Goal: Task Accomplishment & Management: Use online tool/utility

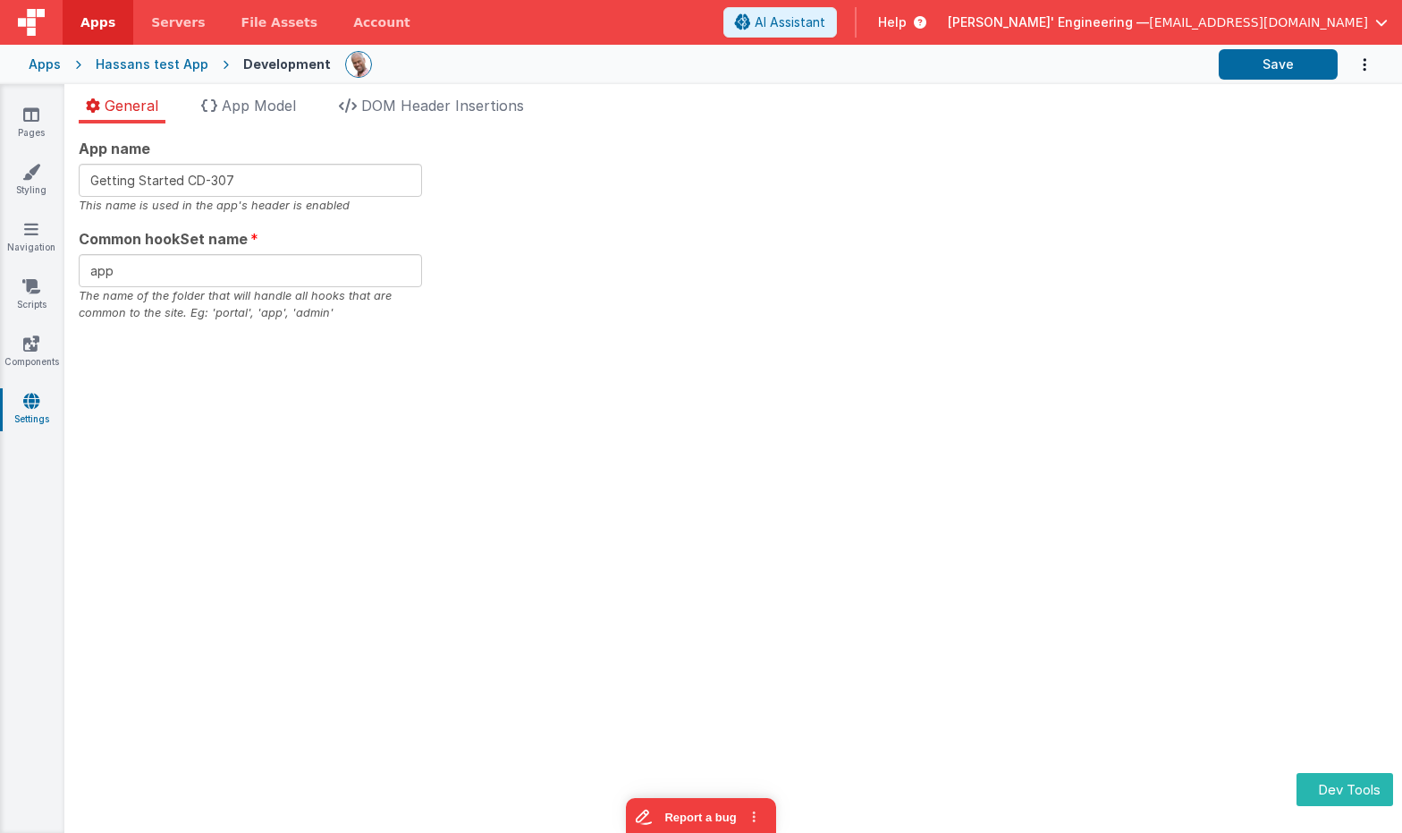
click at [907, 20] on span "Help" at bounding box center [892, 22] width 29 height 18
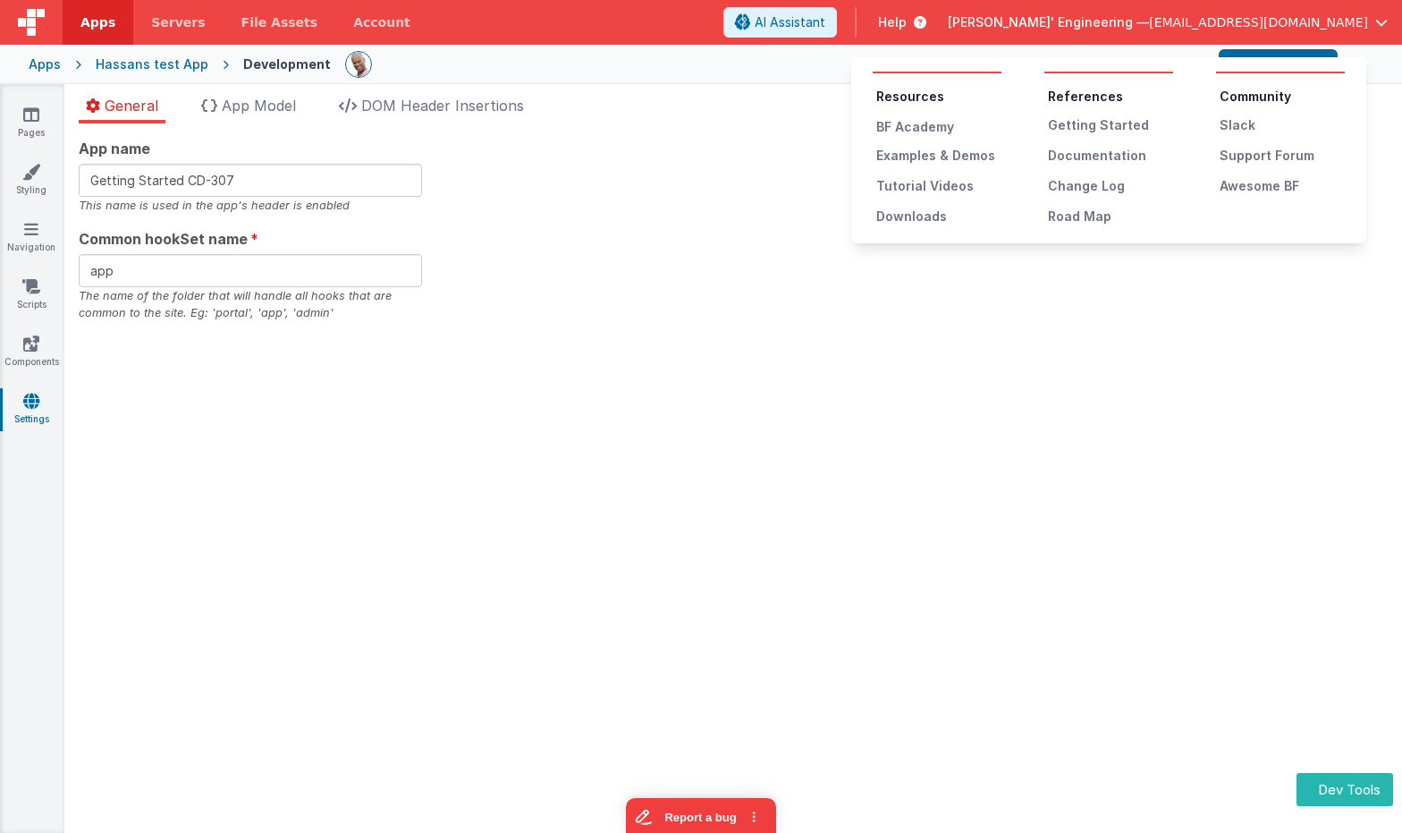
click at [928, 146] on ul "Resources BF Academy Examples & Demos Tutorial Videos Downloads" at bounding box center [937, 157] width 129 height 138
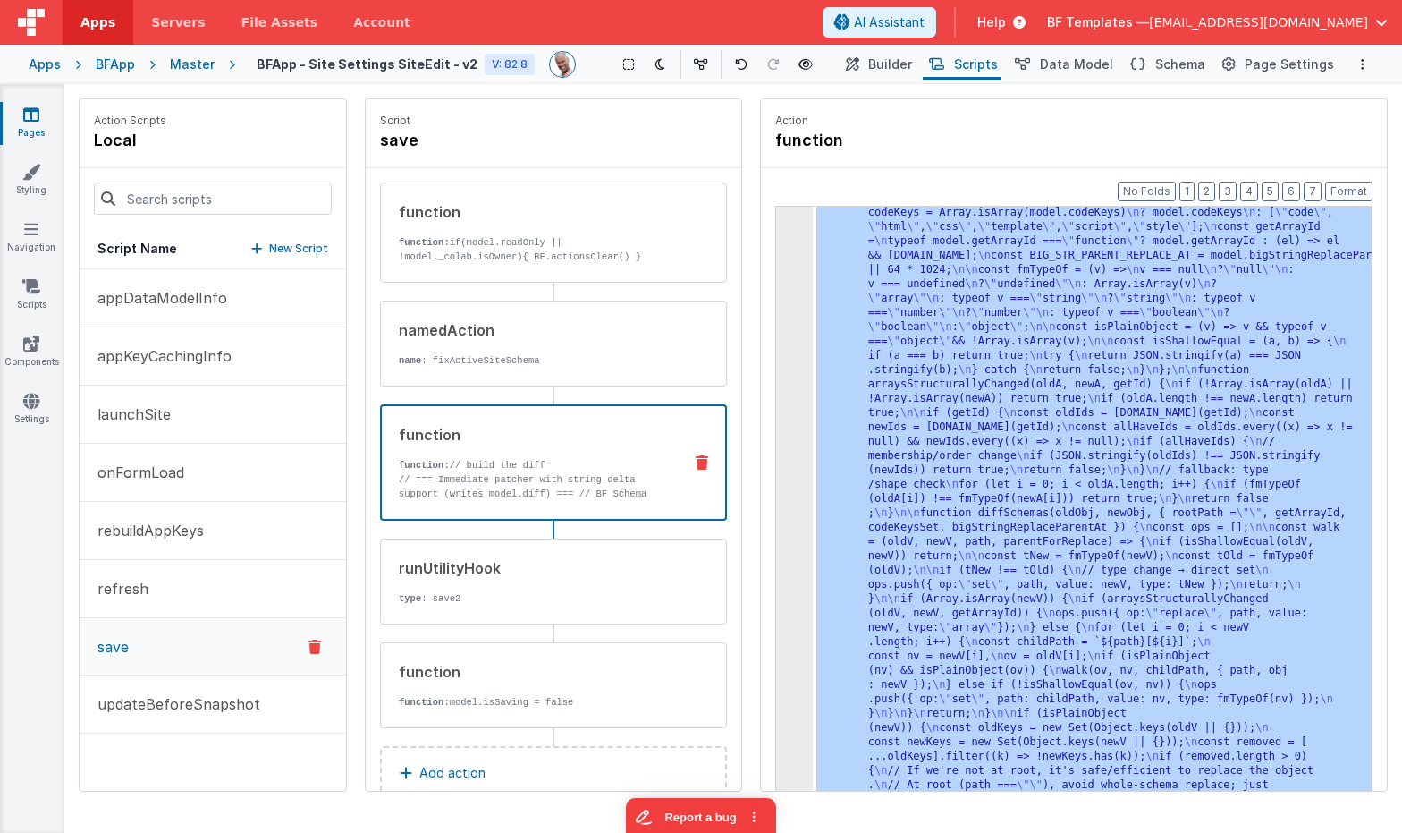
scroll to position [173, 0]
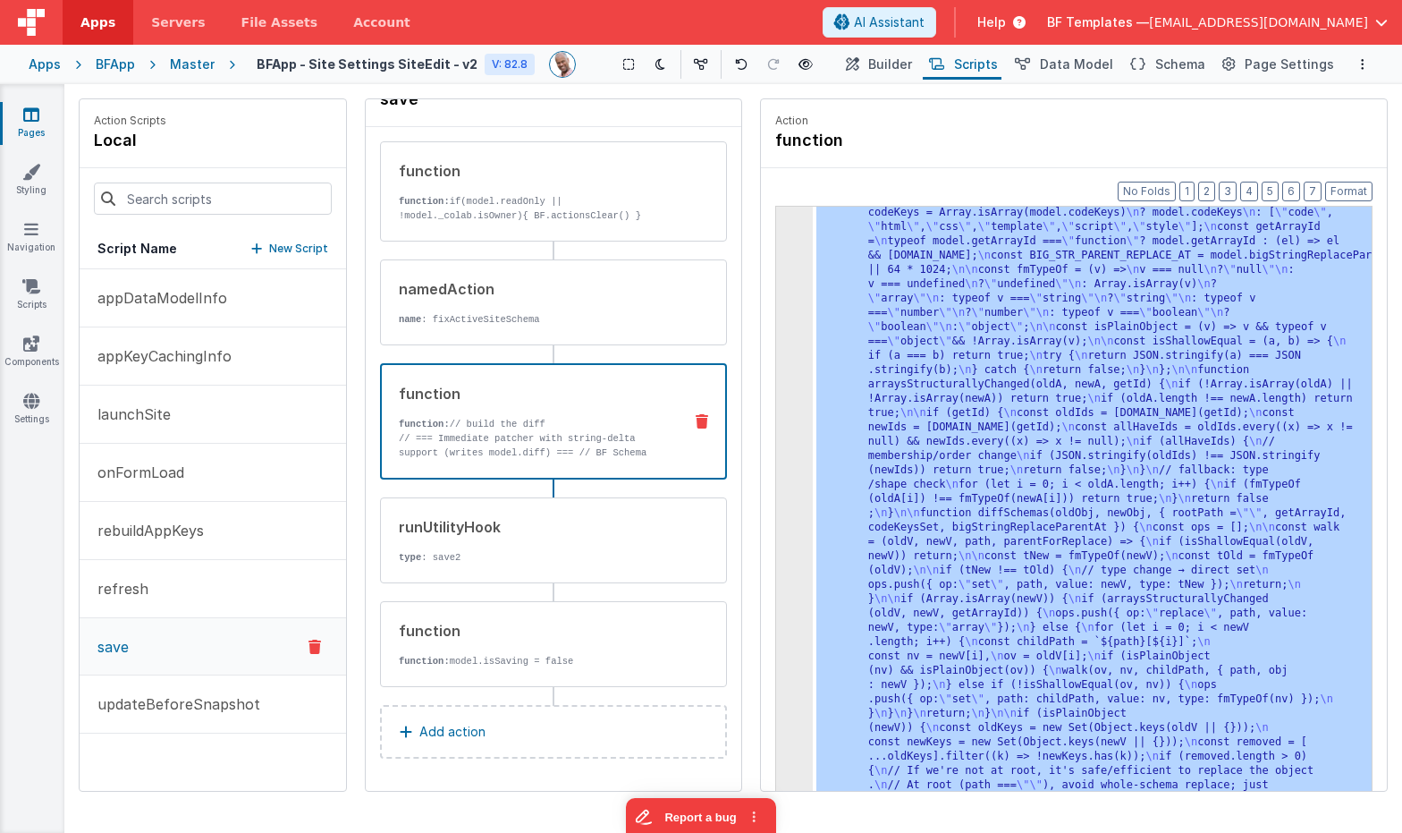
click at [1047, 31] on div "Help" at bounding box center [1001, 22] width 91 height 30
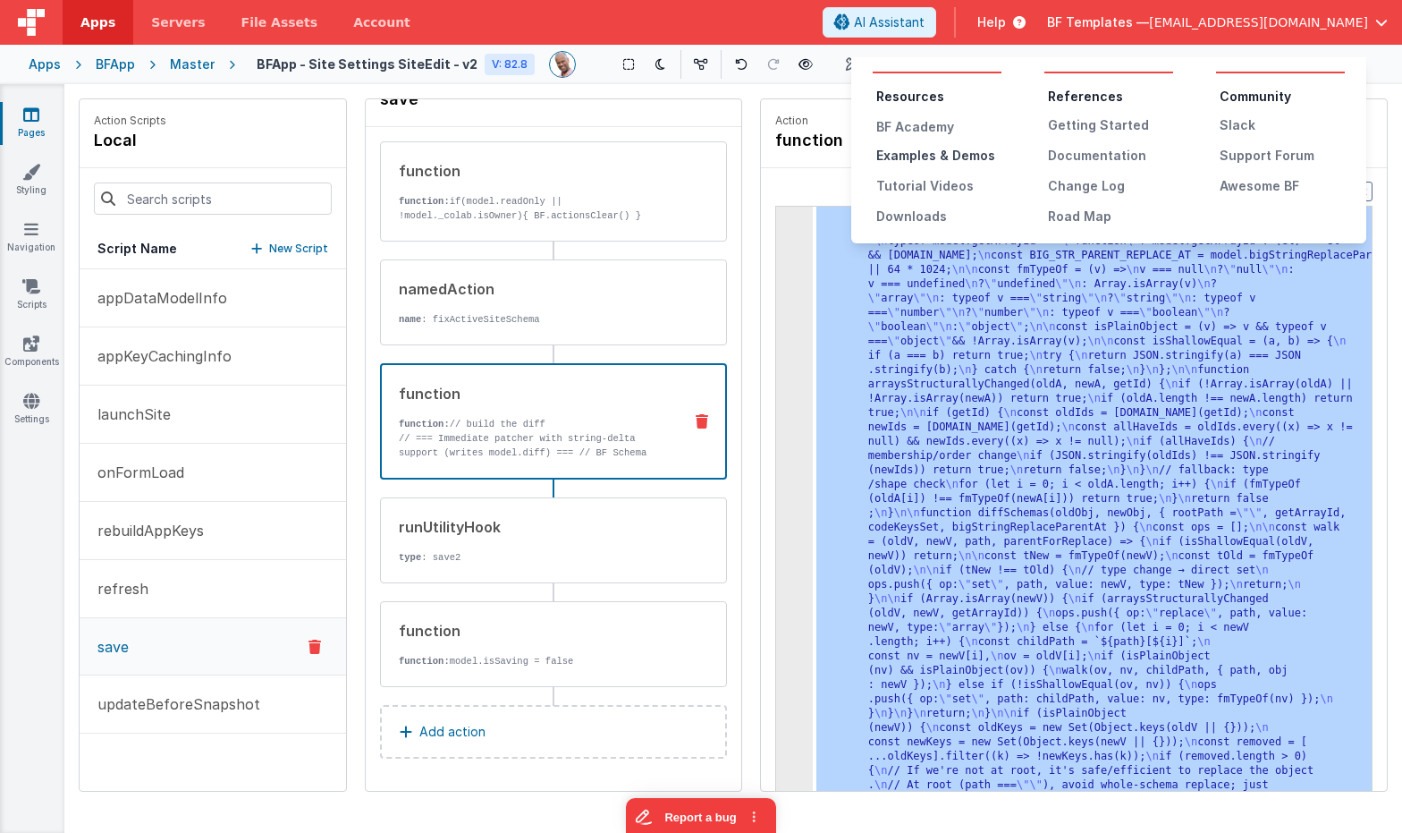
click at [926, 155] on div "Examples & Demos" at bounding box center [939, 156] width 125 height 18
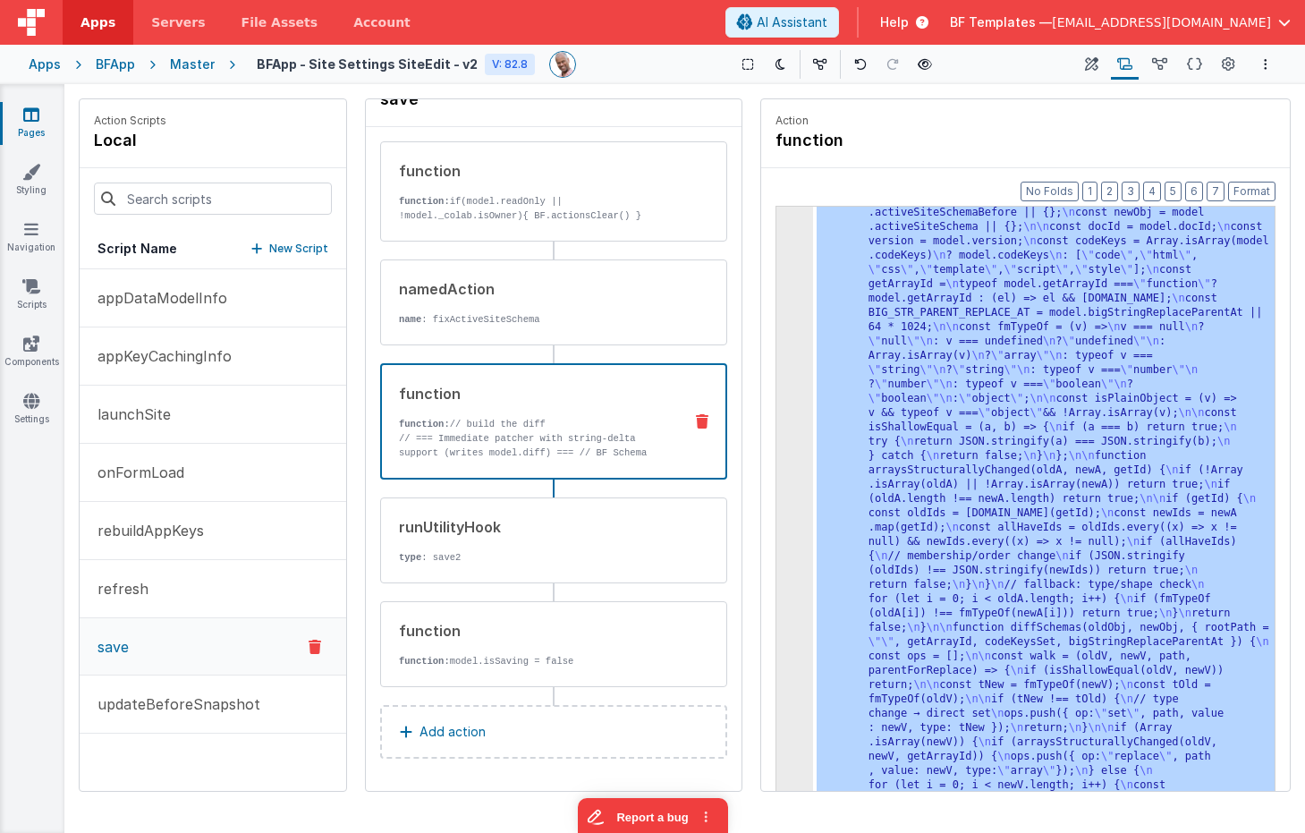
click at [56, 60] on div "Apps" at bounding box center [45, 64] width 32 height 18
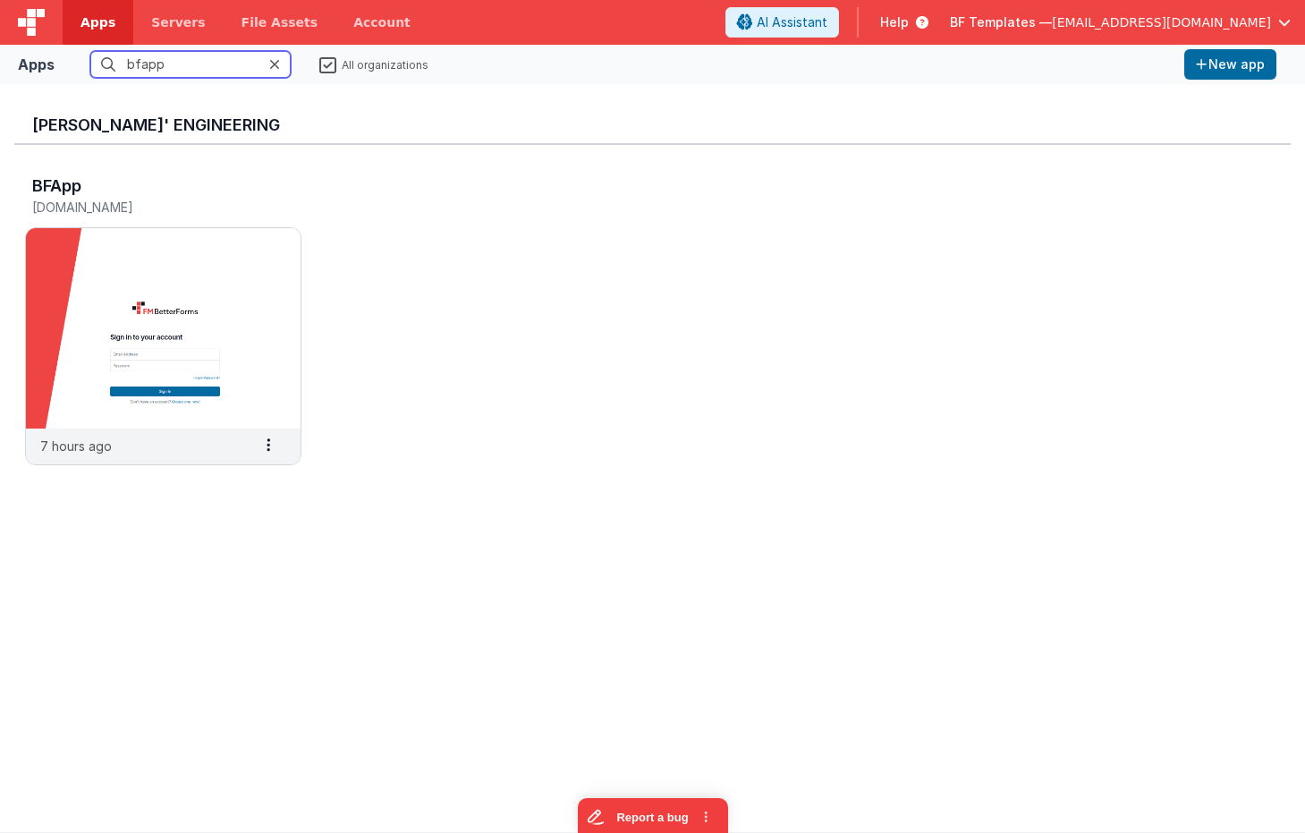
click at [186, 62] on input "bfapp" at bounding box center [190, 64] width 200 height 27
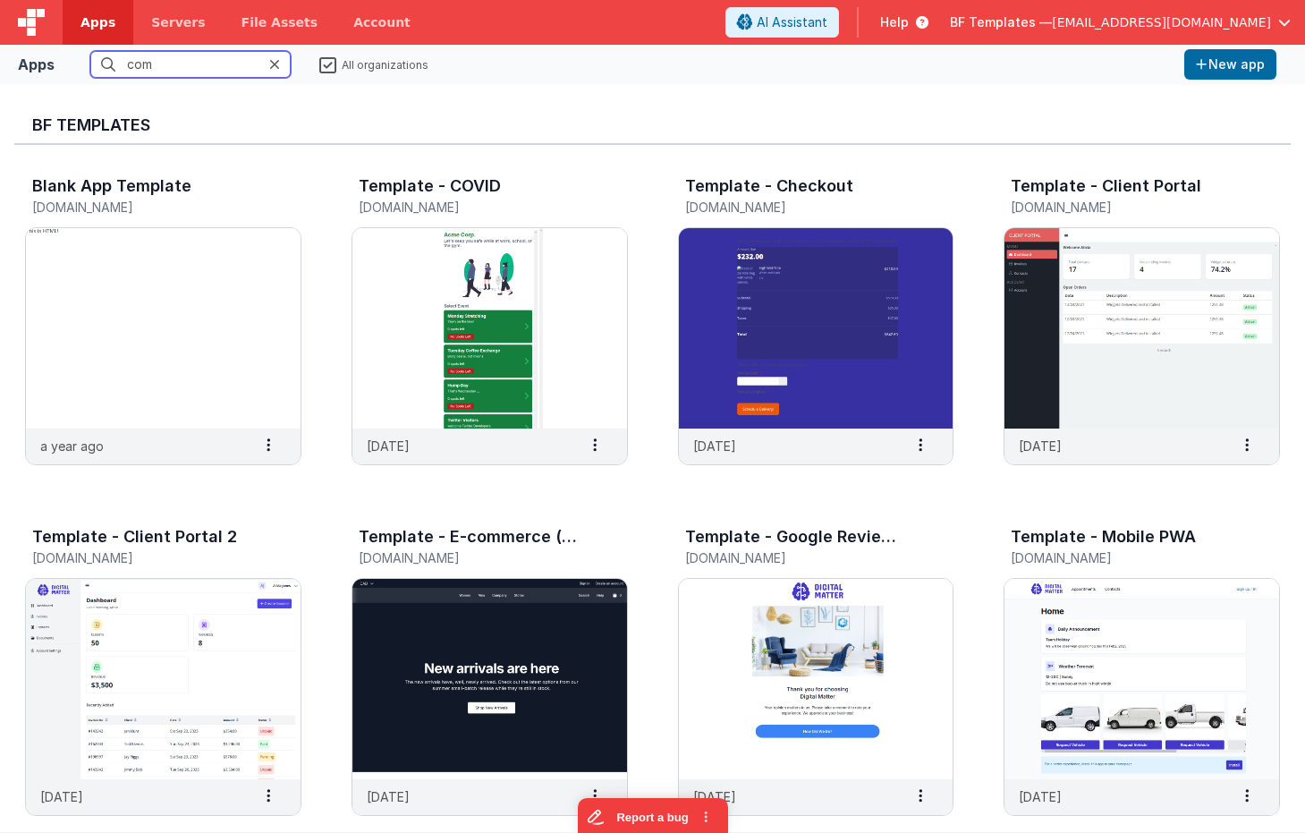
type input "comp"
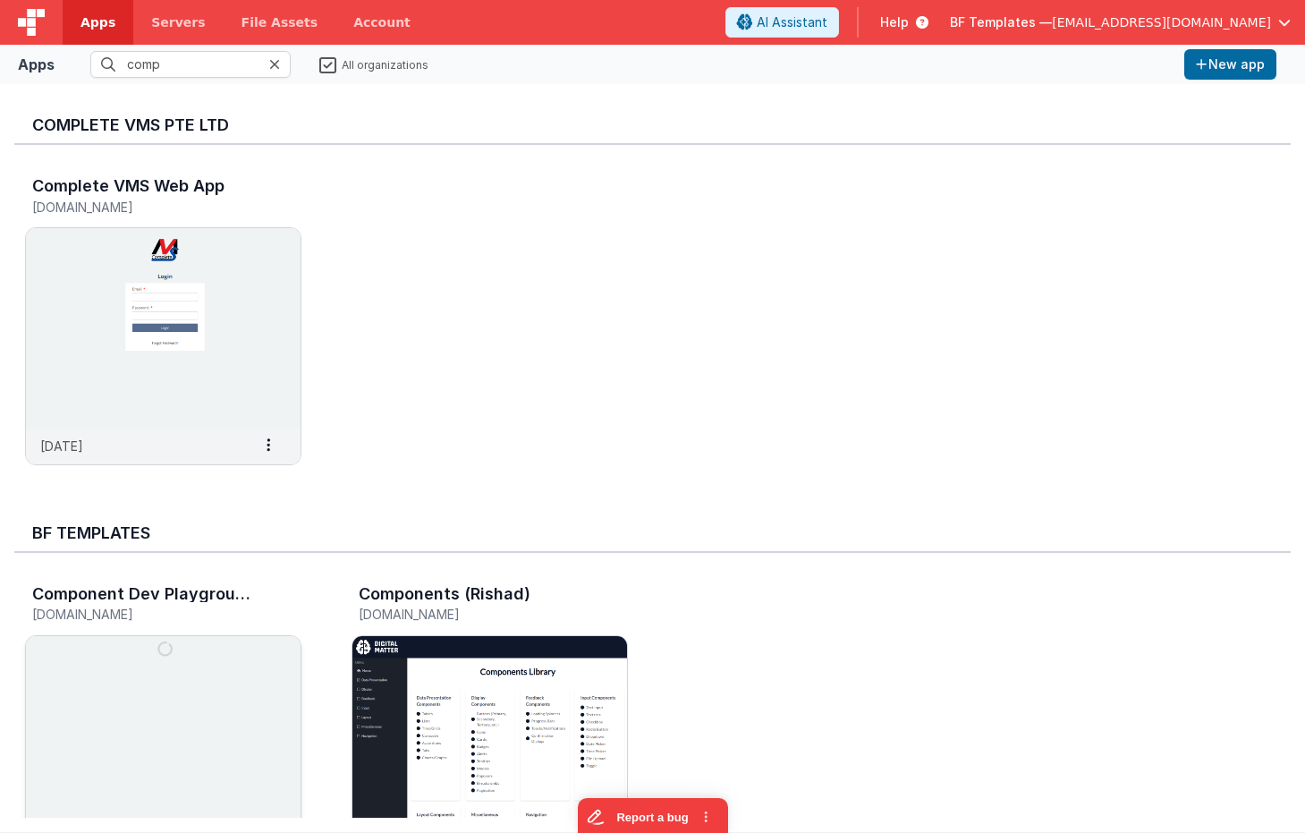
click at [277, 693] on img at bounding box center [163, 736] width 275 height 200
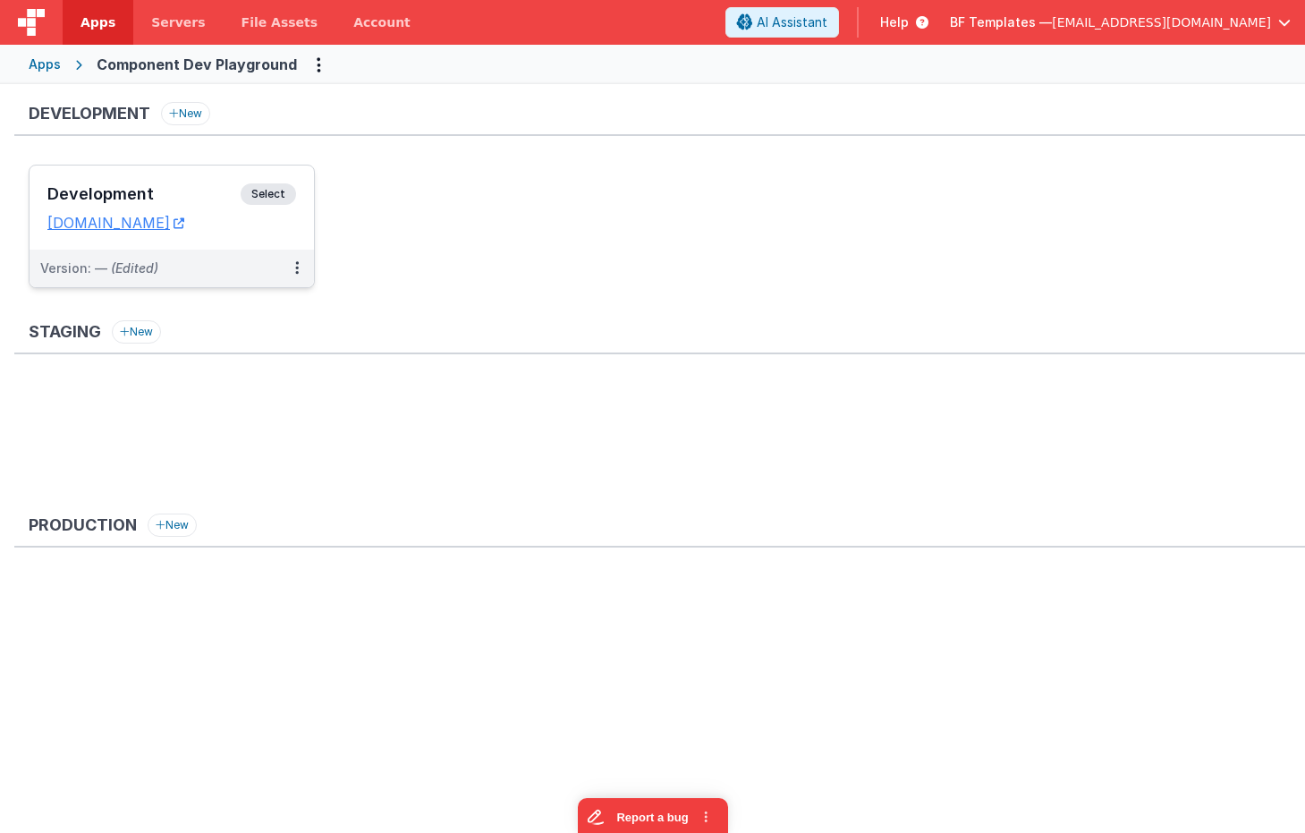
click at [289, 183] on div "Development Select URLs componentdevplayground.clientportal.cloud" at bounding box center [172, 207] width 284 height 84
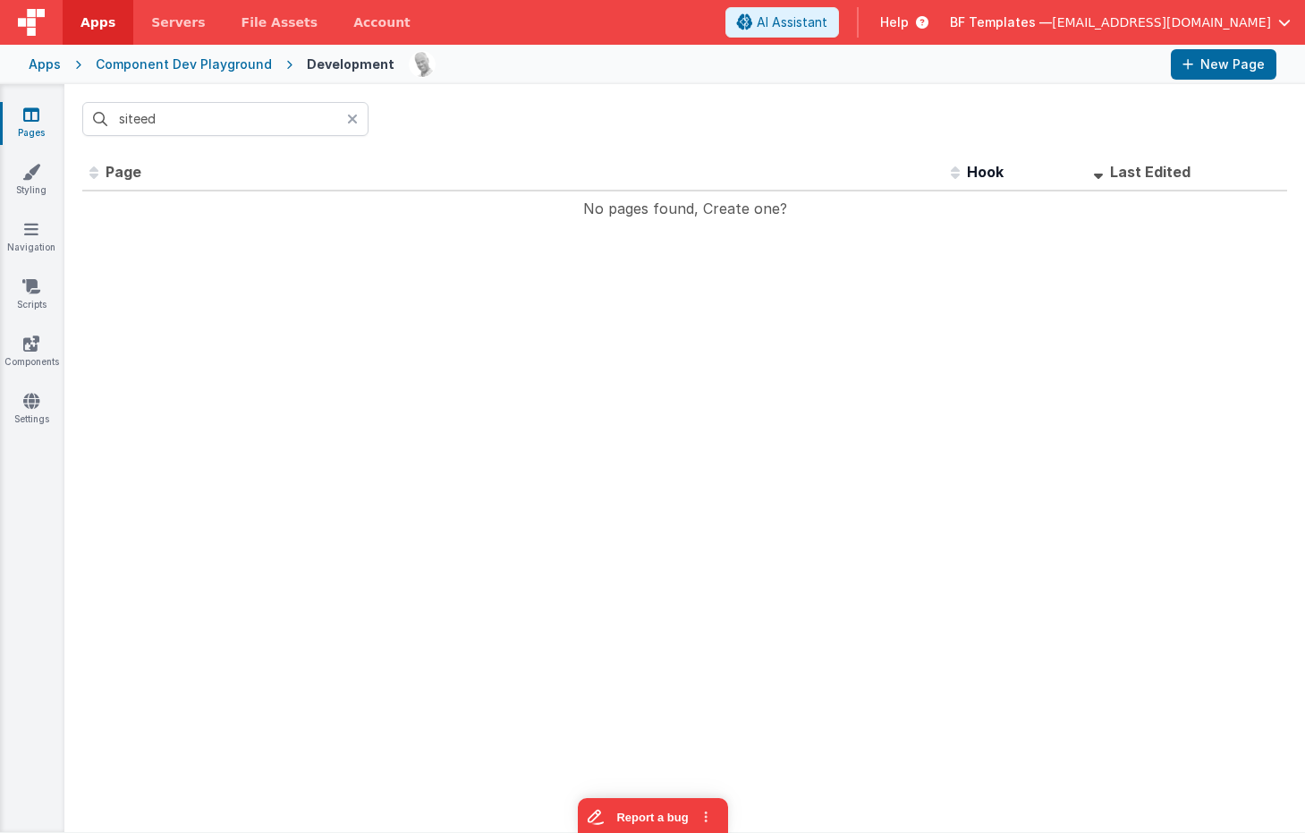
click at [357, 121] on div at bounding box center [357, 119] width 21 height 34
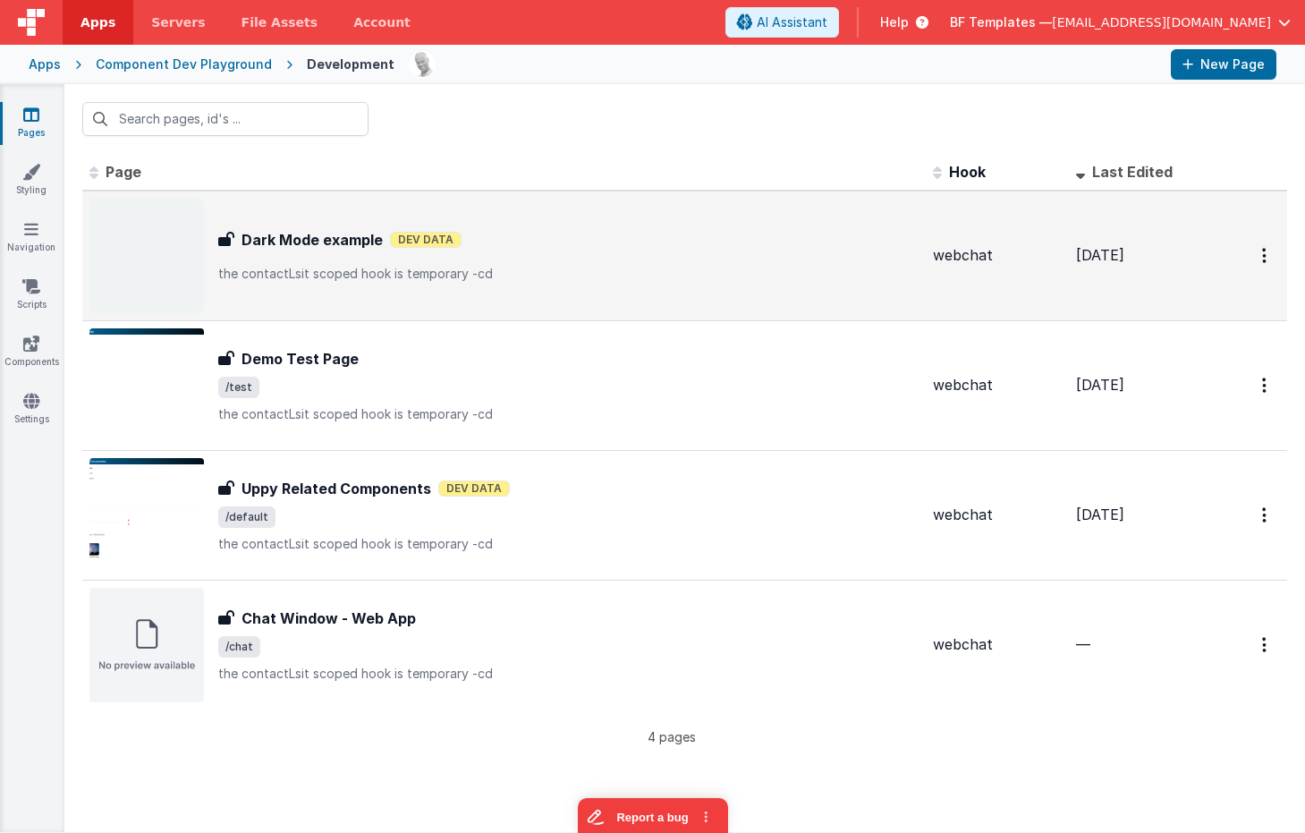
click at [326, 259] on div "Dark Mode example Dark Mode example Dev Data the contactLsit scoped hook is tem…" at bounding box center [568, 256] width 700 height 54
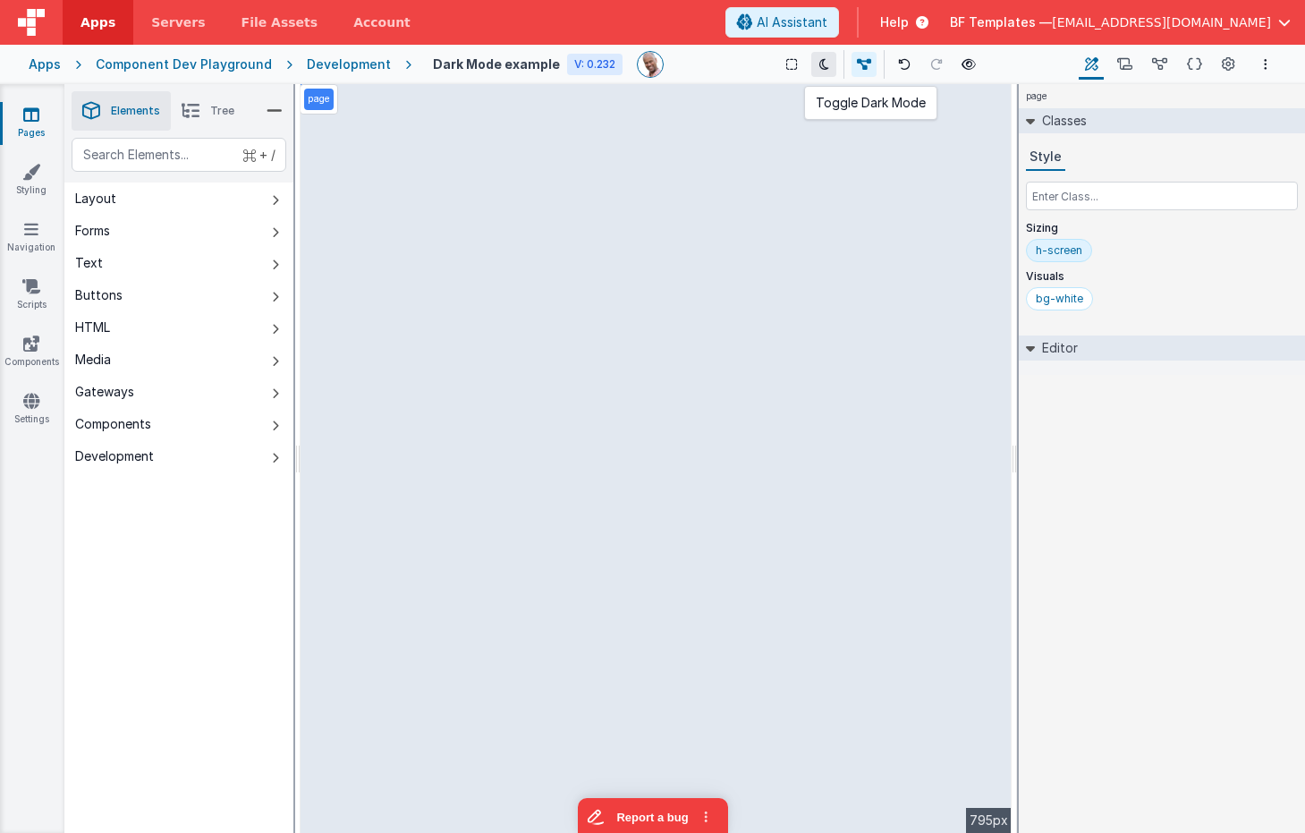
click at [819, 64] on icon at bounding box center [824, 64] width 10 height 13
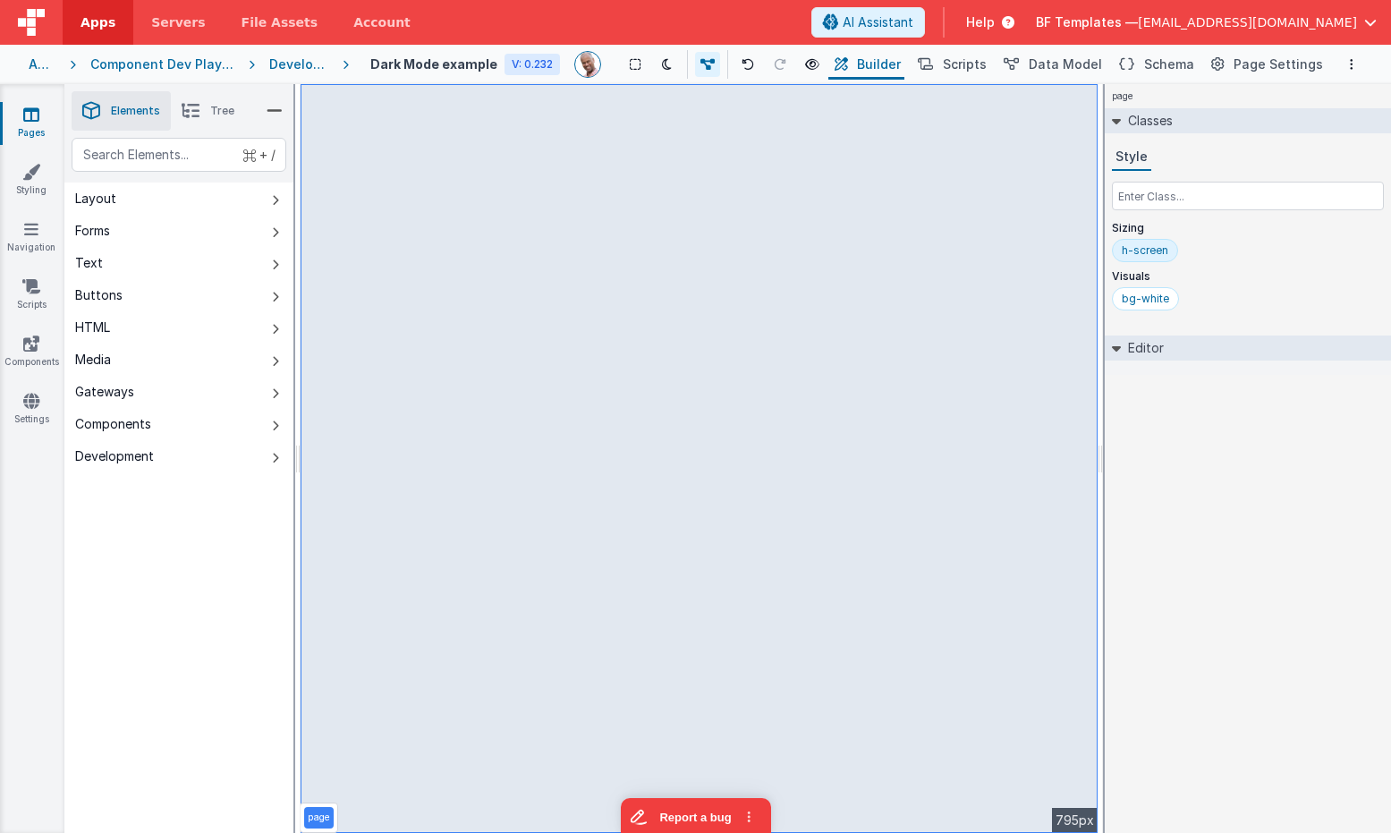
click at [194, 419] on button "Components" at bounding box center [178, 424] width 229 height 32
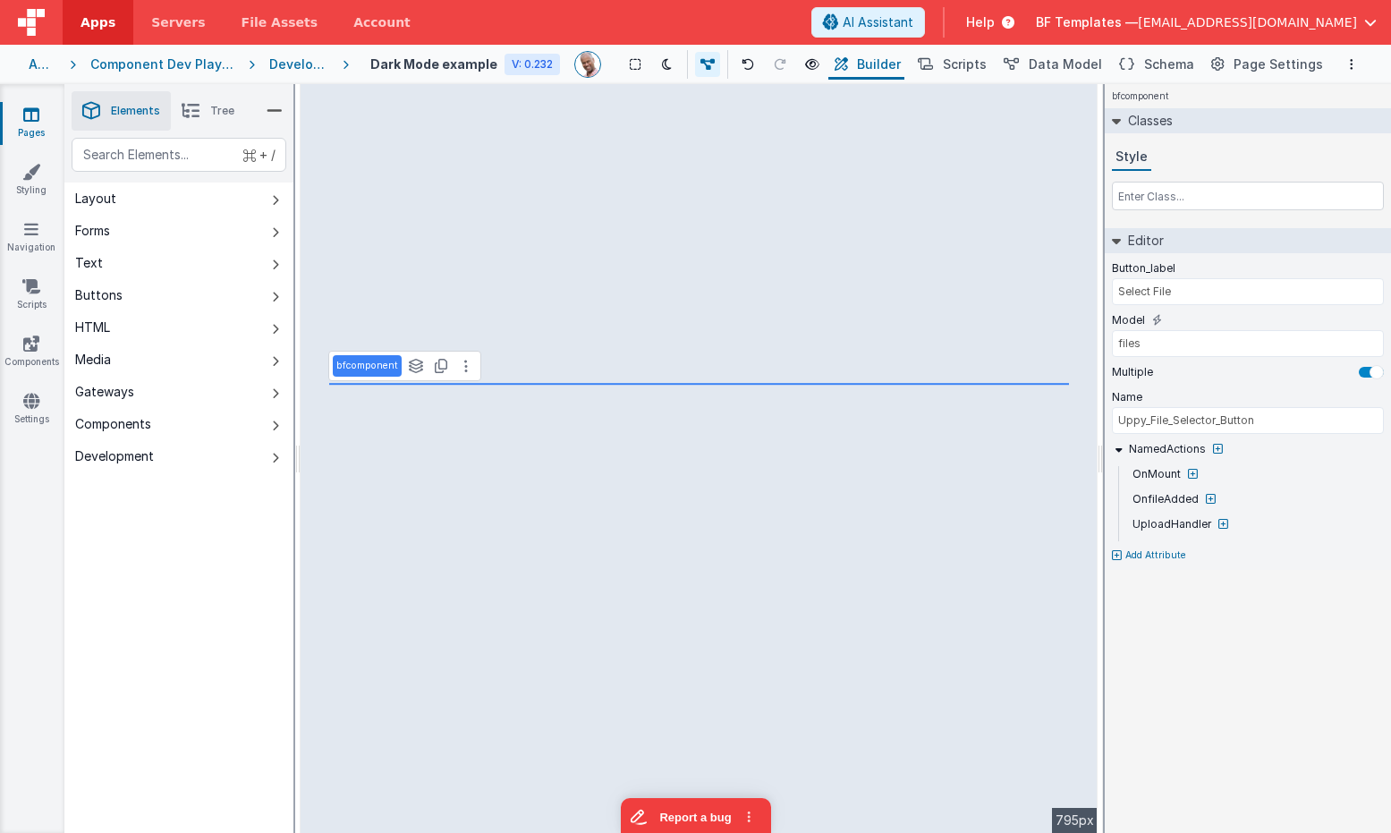
click at [210, 420] on button "Components" at bounding box center [178, 424] width 229 height 32
type input "Files_List"
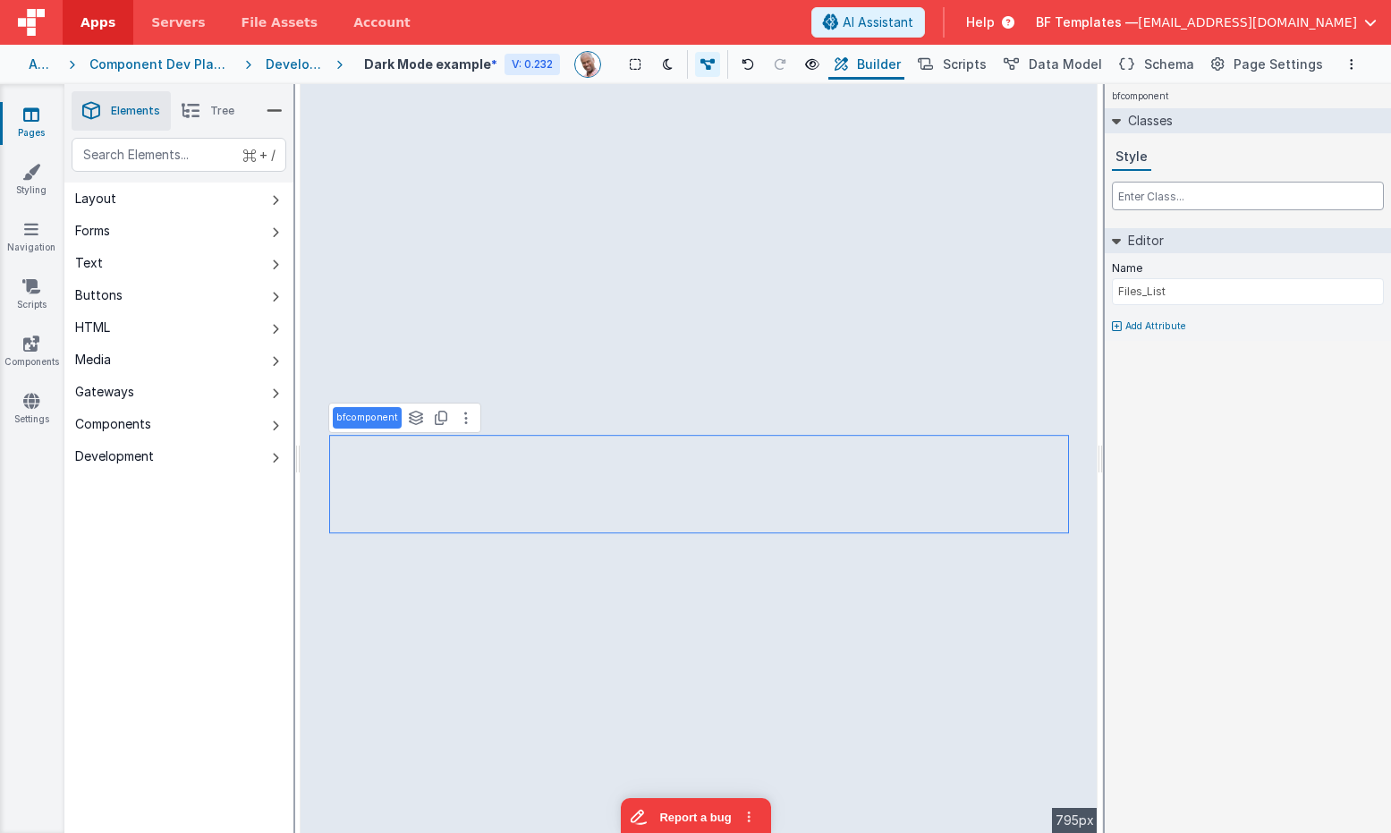
click at [1204, 186] on input "text" at bounding box center [1248, 196] width 272 height 29
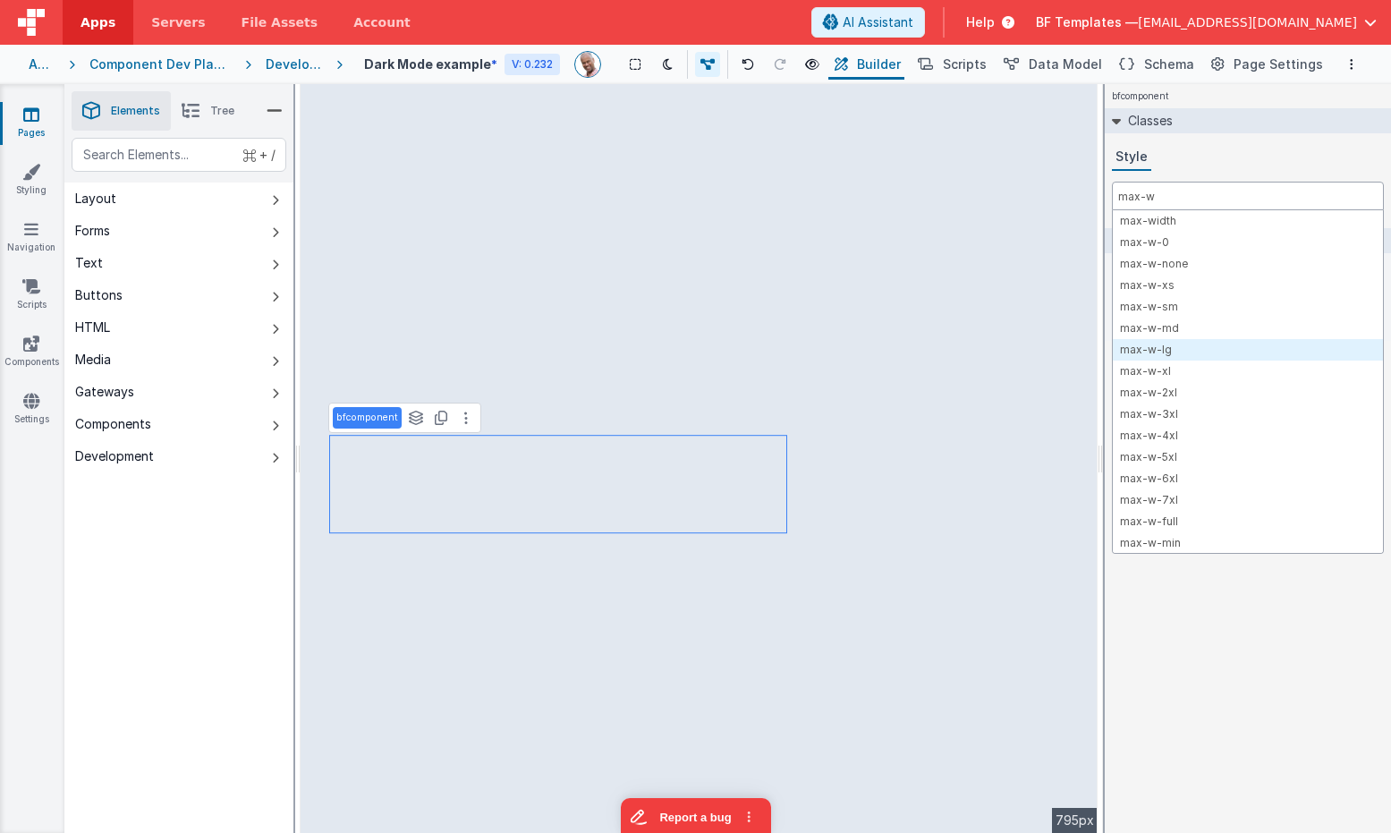
type input "max-w"
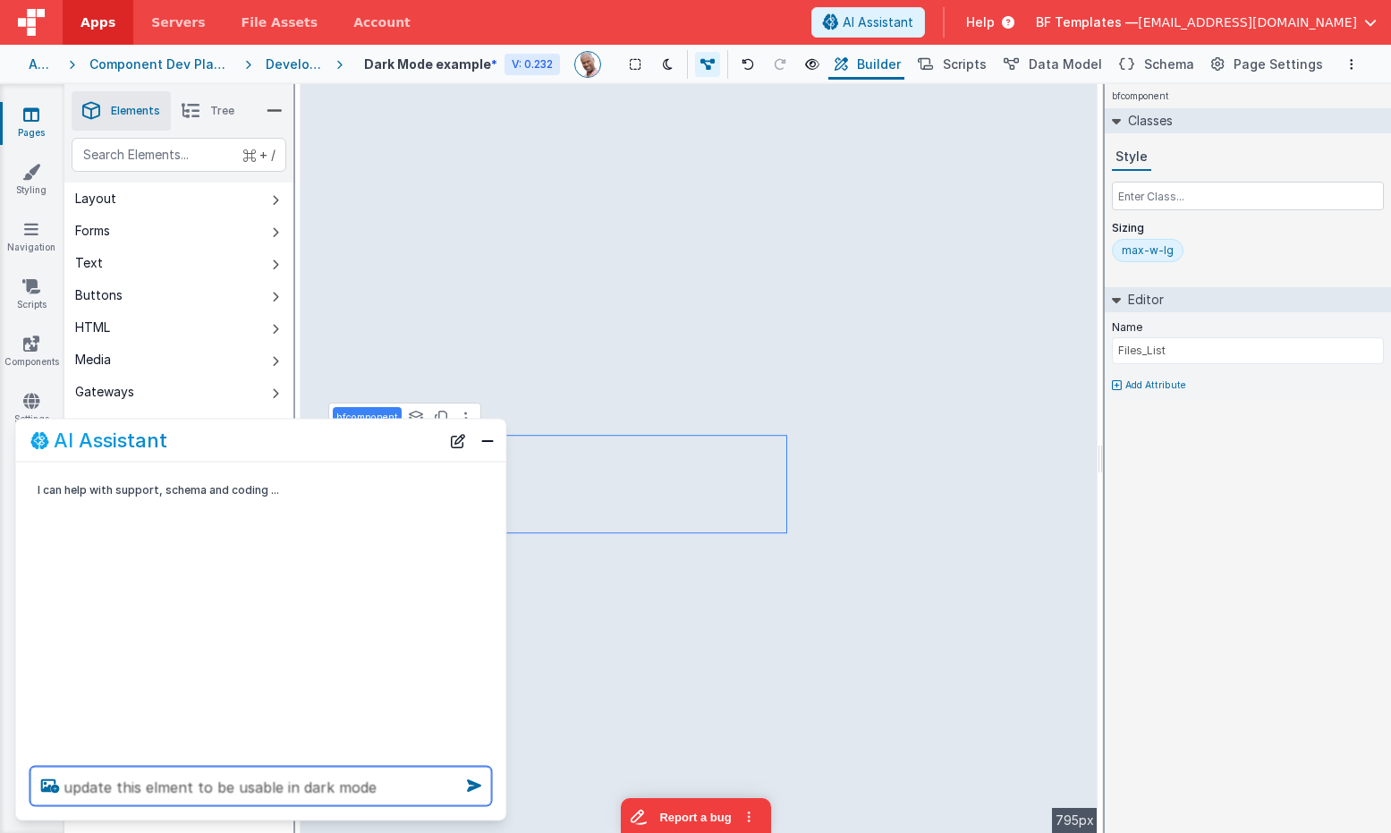
type textarea "update this elment to be usable in dark mode"
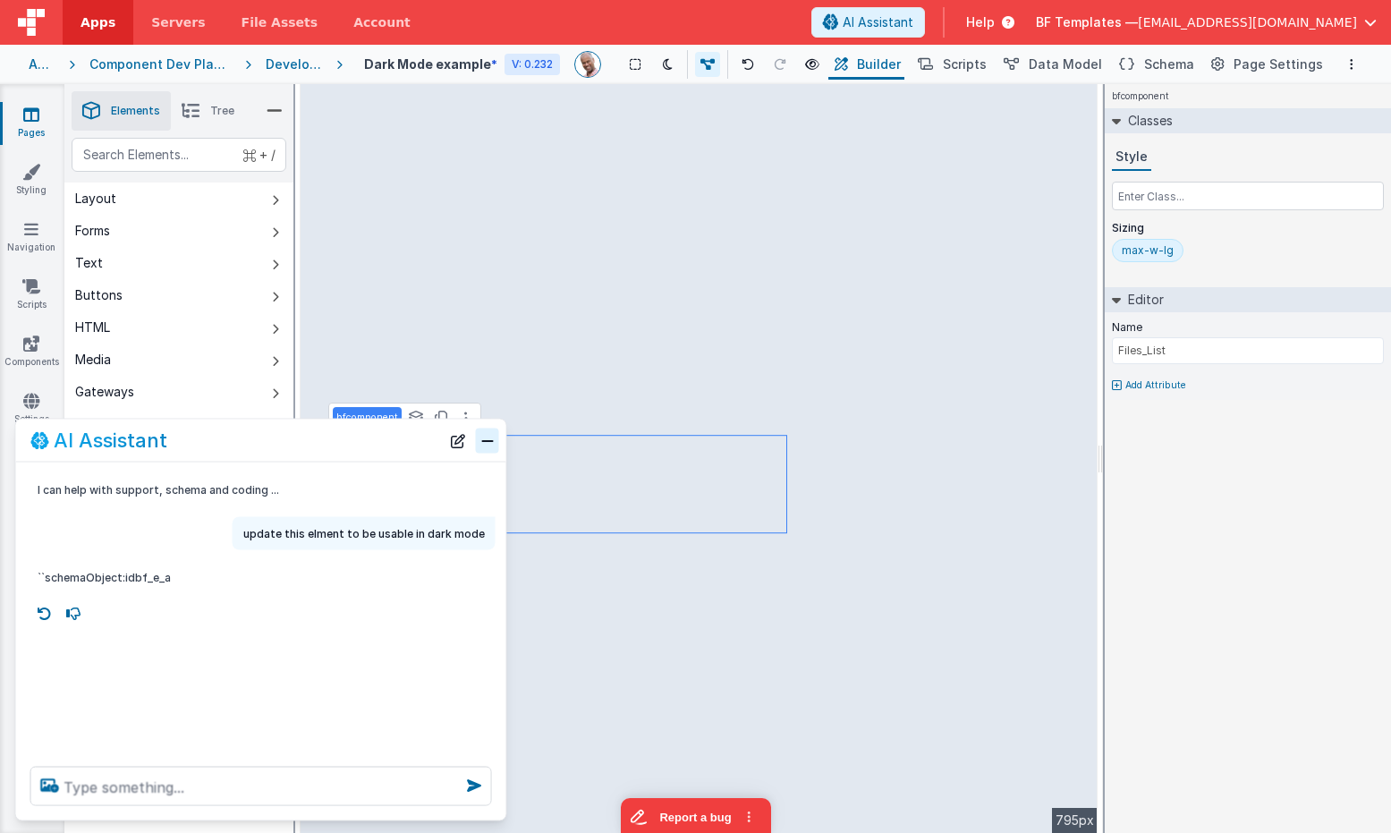
click at [490, 442] on button "Close" at bounding box center [487, 440] width 23 height 25
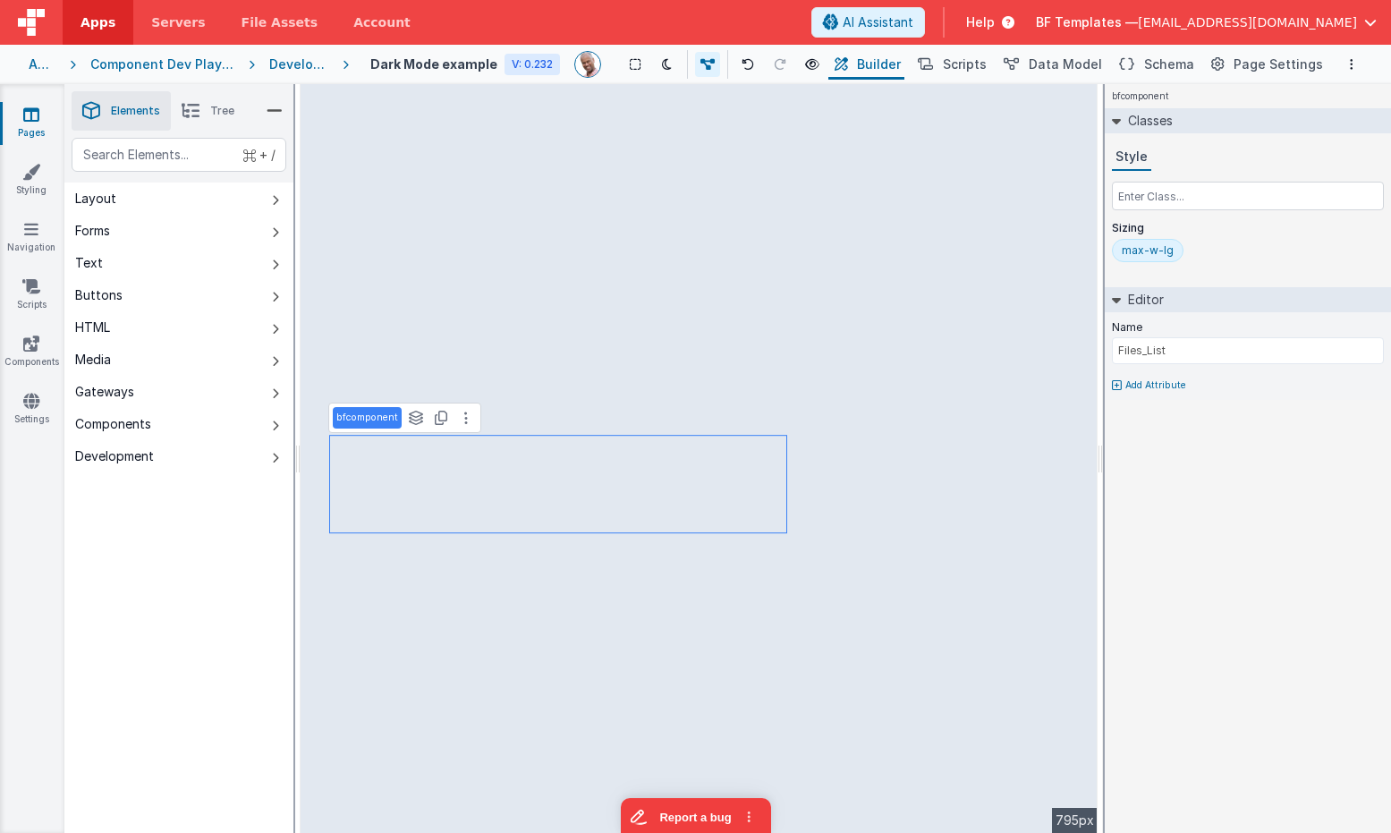
type input "Select File"
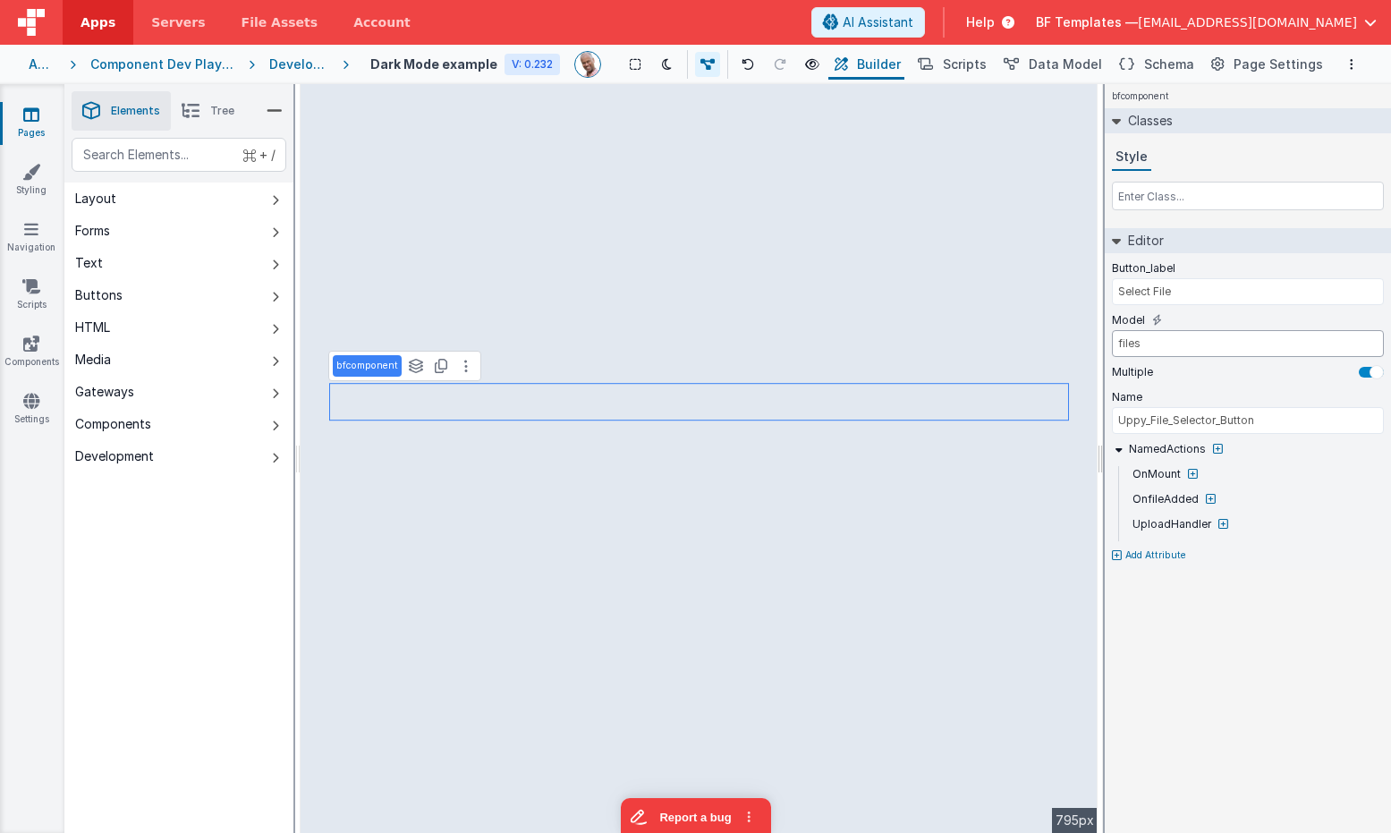
drag, startPoint x: 1163, startPoint y: 345, endPoint x: 1094, endPoint y: 343, distance: 68.9
click at [1097, 342] on div "Elements Tree + / Layout Forms Text Buttons HTML Media Gateways Components Deve…" at bounding box center [727, 458] width 1326 height 749
type input "Files_List"
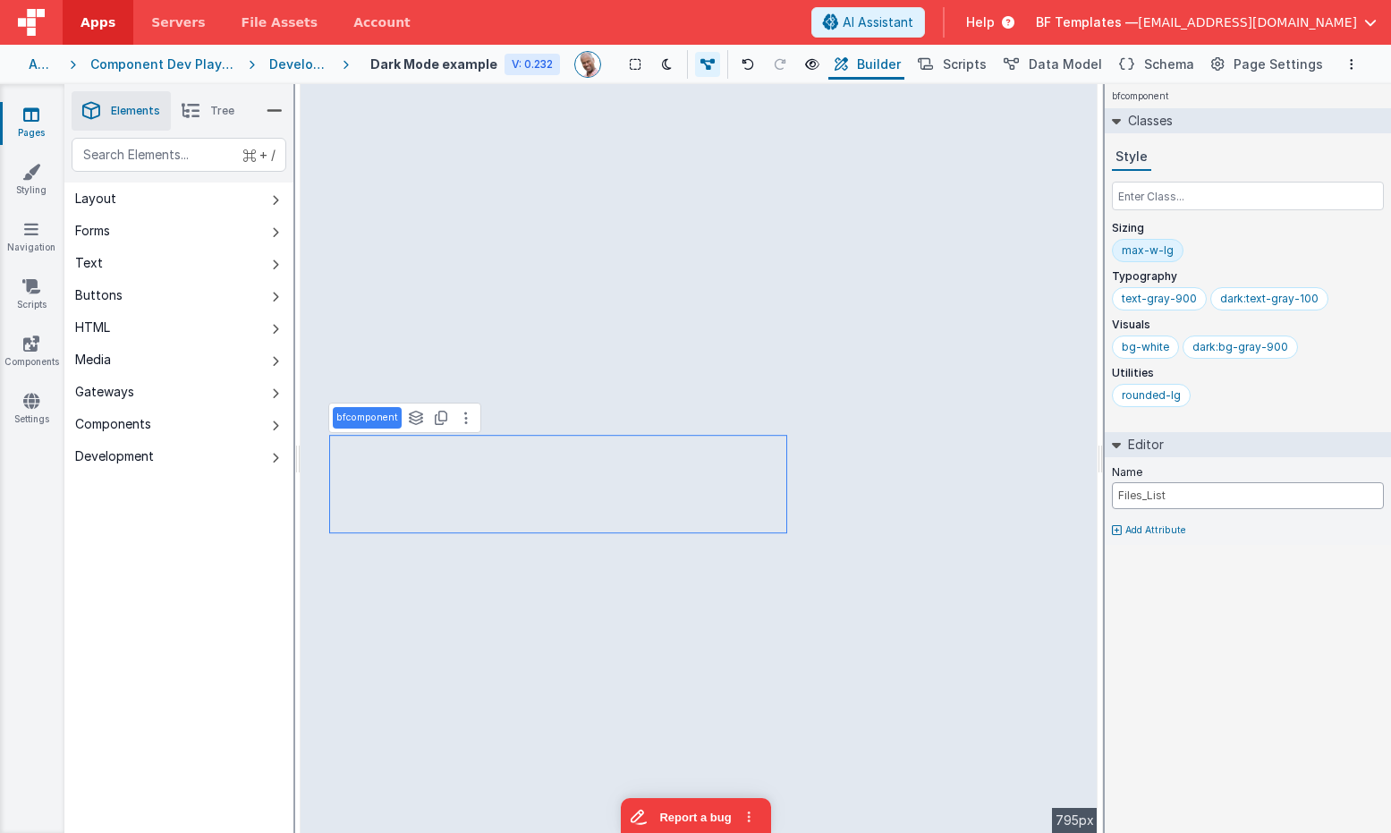
click at [1192, 499] on input "Files_List" at bounding box center [1248, 495] width 272 height 27
click at [1120, 526] on icon at bounding box center [1117, 530] width 10 height 11
click at [1125, 554] on input "text" at bounding box center [1197, 559] width 184 height 29
click at [567, 487] on div at bounding box center [695, 416] width 1391 height 833
click at [170, 428] on button "Components" at bounding box center [178, 424] width 229 height 32
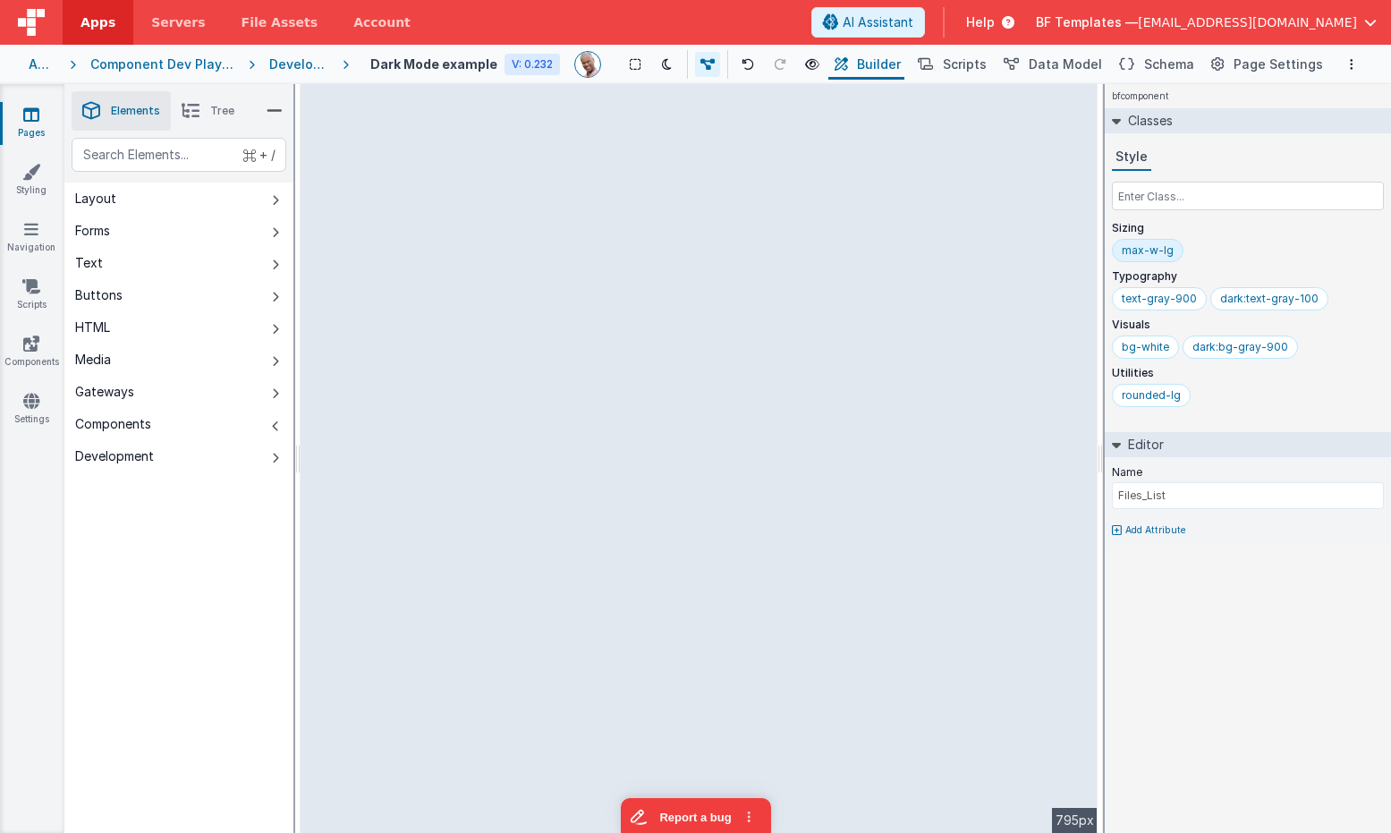
type input "Files_Gallery"
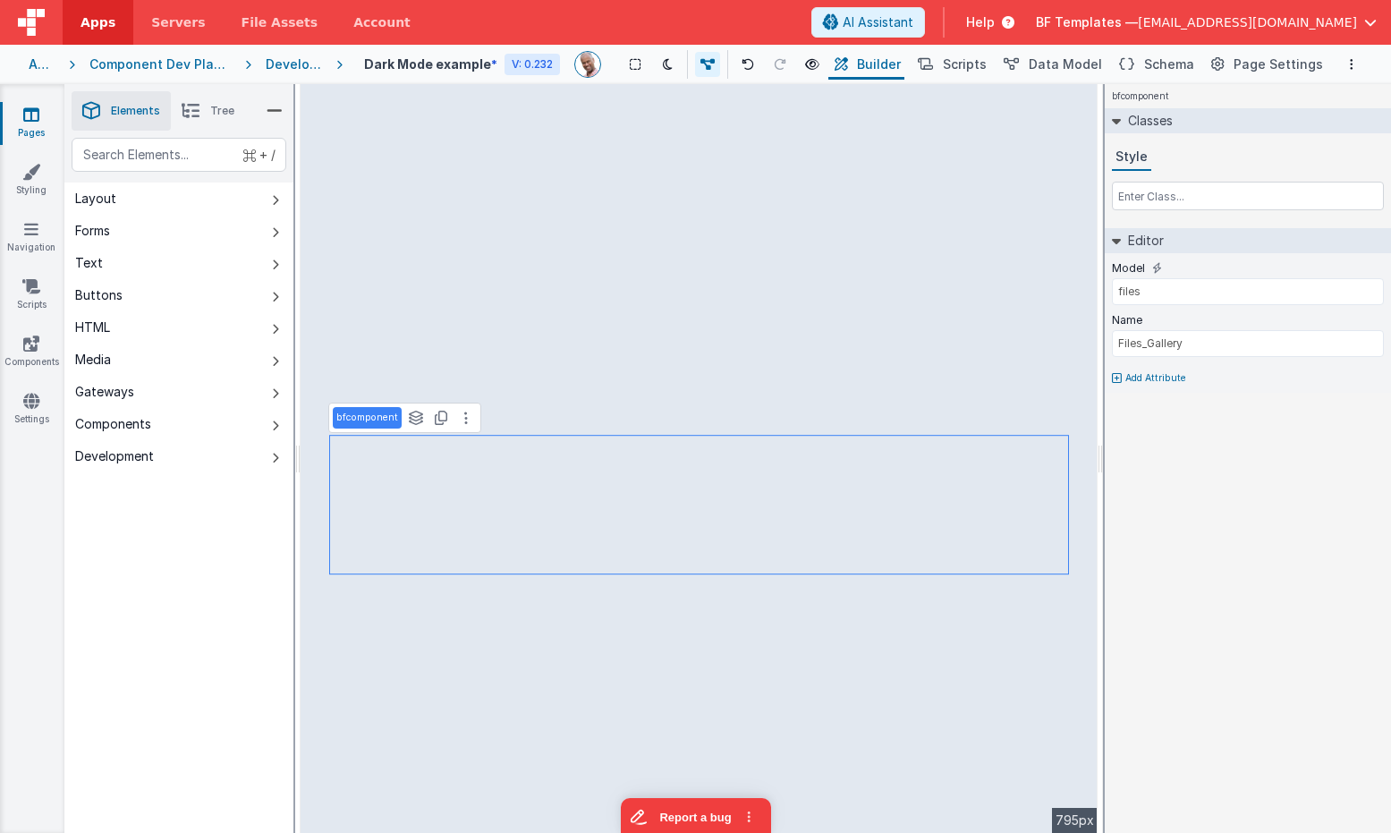
click at [305, 66] on div "Development" at bounding box center [294, 64] width 56 height 18
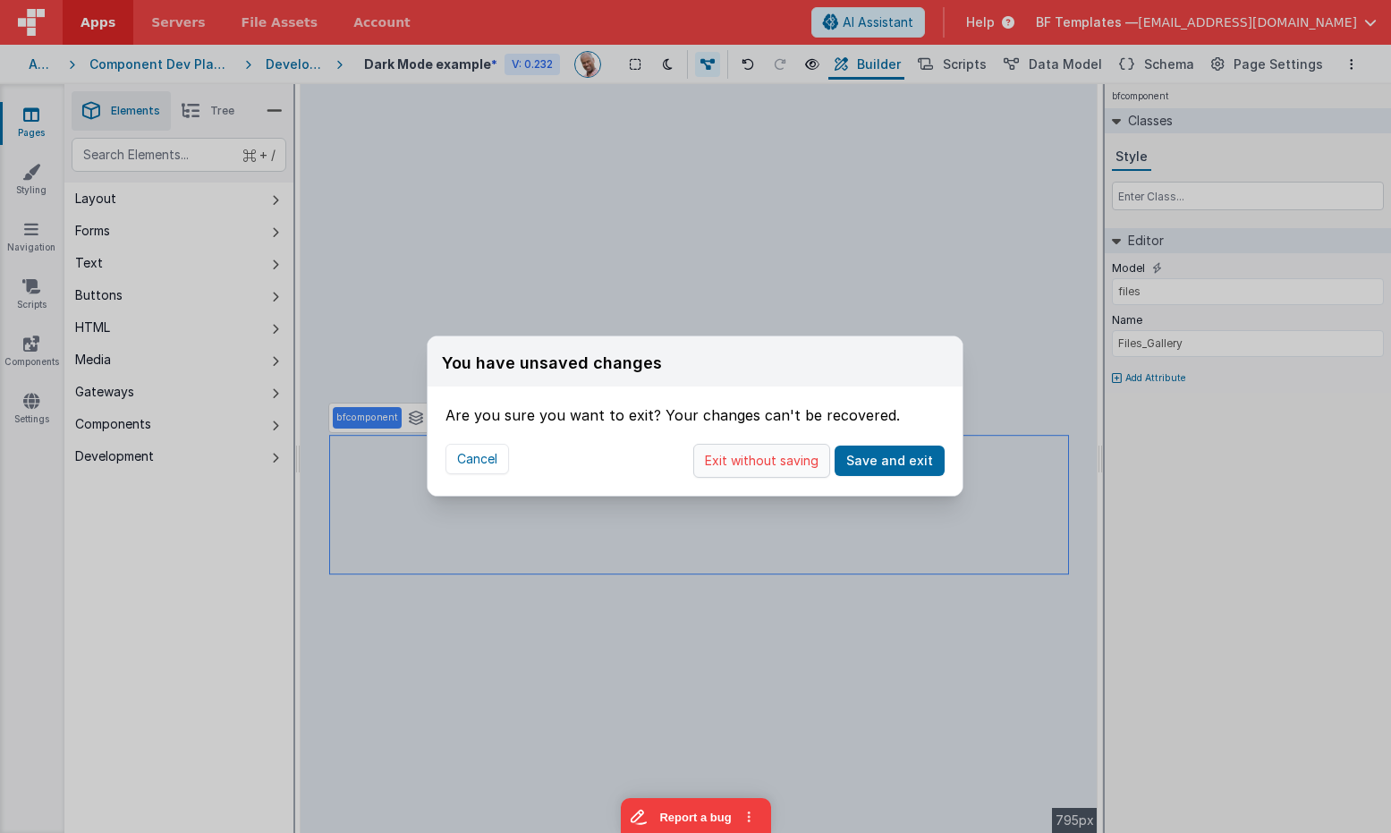
click at [794, 468] on button "Exit without saving" at bounding box center [761, 461] width 137 height 34
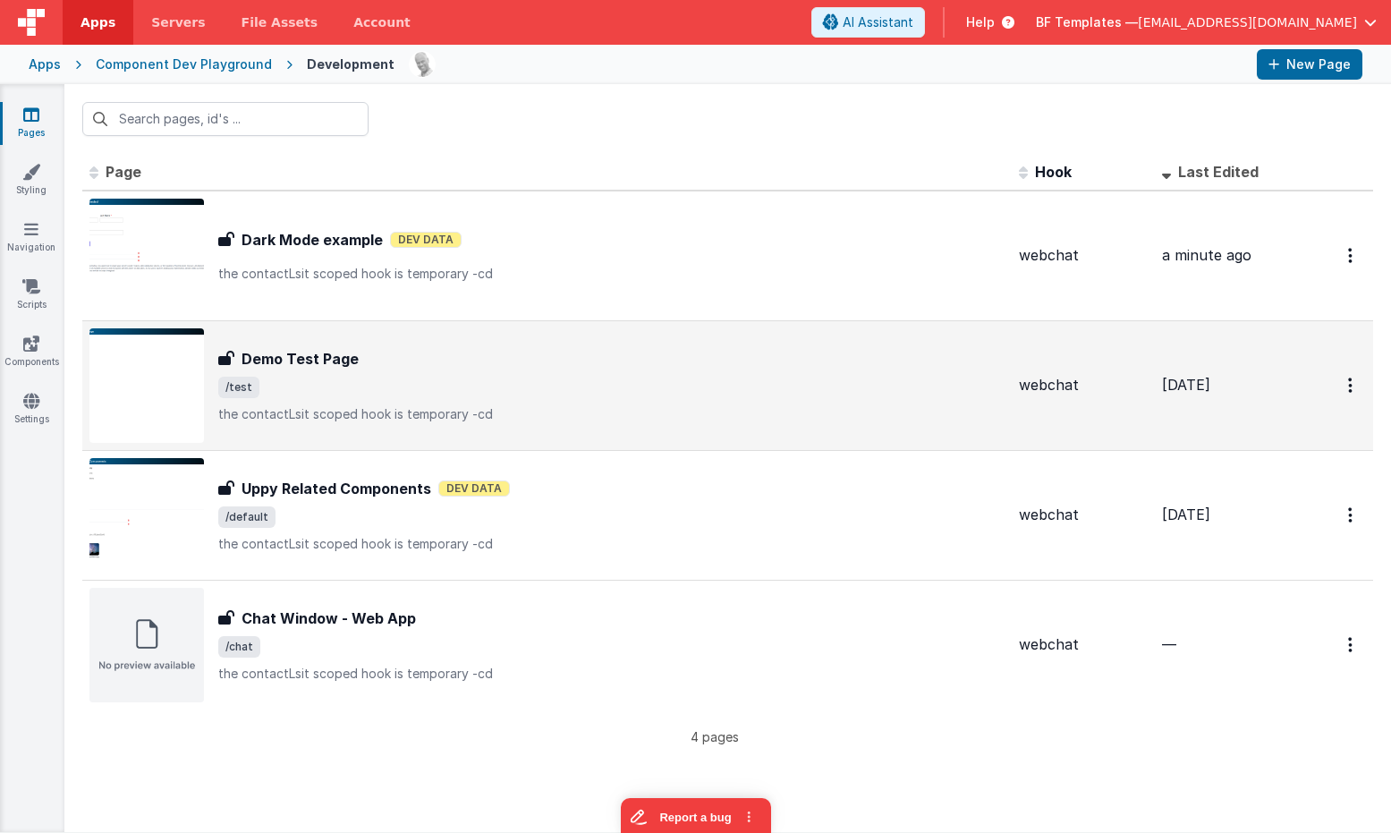
click at [376, 403] on div "Demo Test Page Demo Test Page /test the contactLsit scoped hook is temporary -cd" at bounding box center [611, 385] width 786 height 75
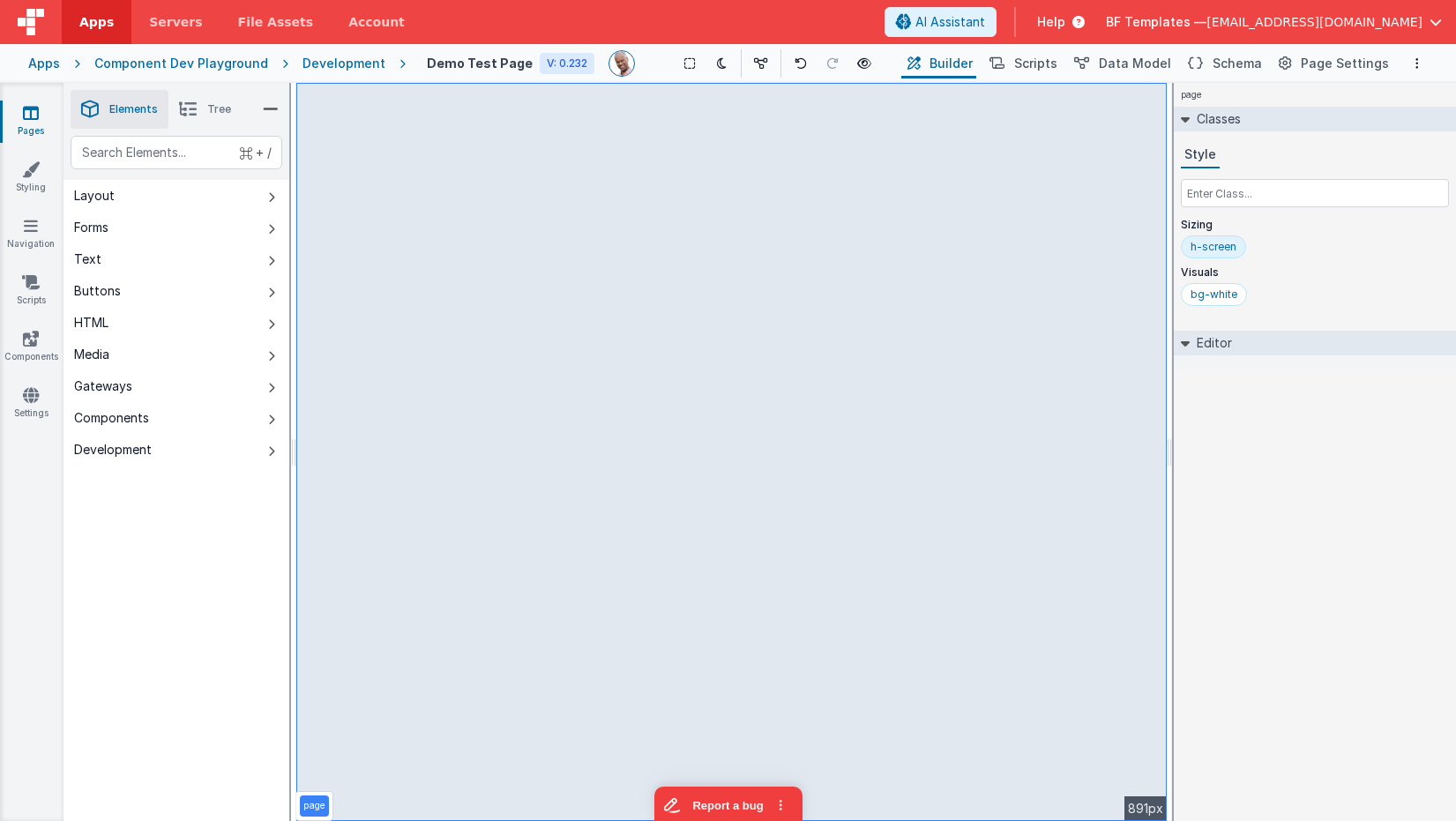
click at [373, 209] on div "page --> 891px" at bounding box center [731, 451] width 870 height 738
click at [382, 246] on div "page --> 891px" at bounding box center [731, 451] width 870 height 738
click at [334, 67] on div "Development" at bounding box center [344, 63] width 83 height 18
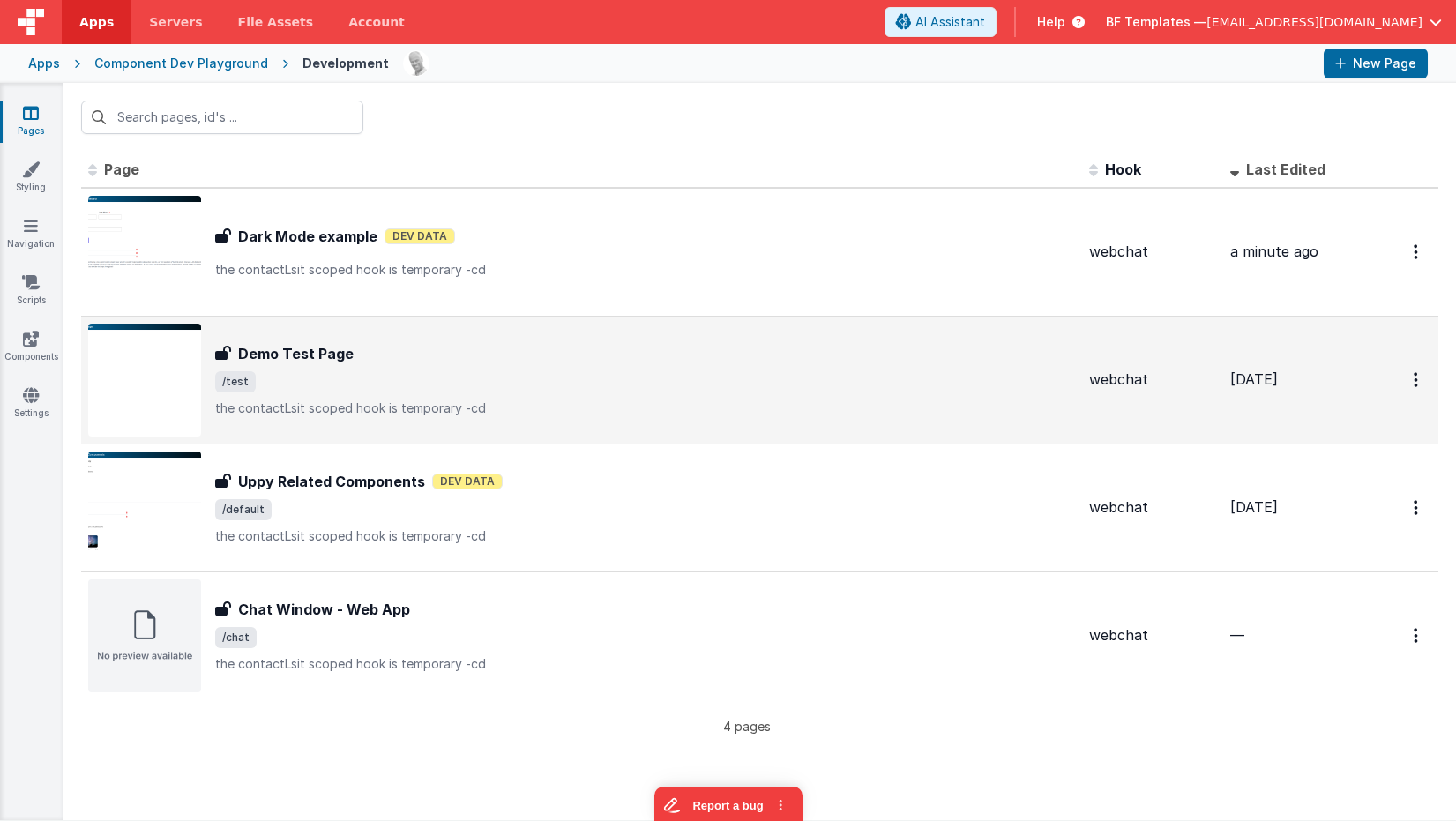
click at [337, 372] on span "/test" at bounding box center [645, 381] width 860 height 21
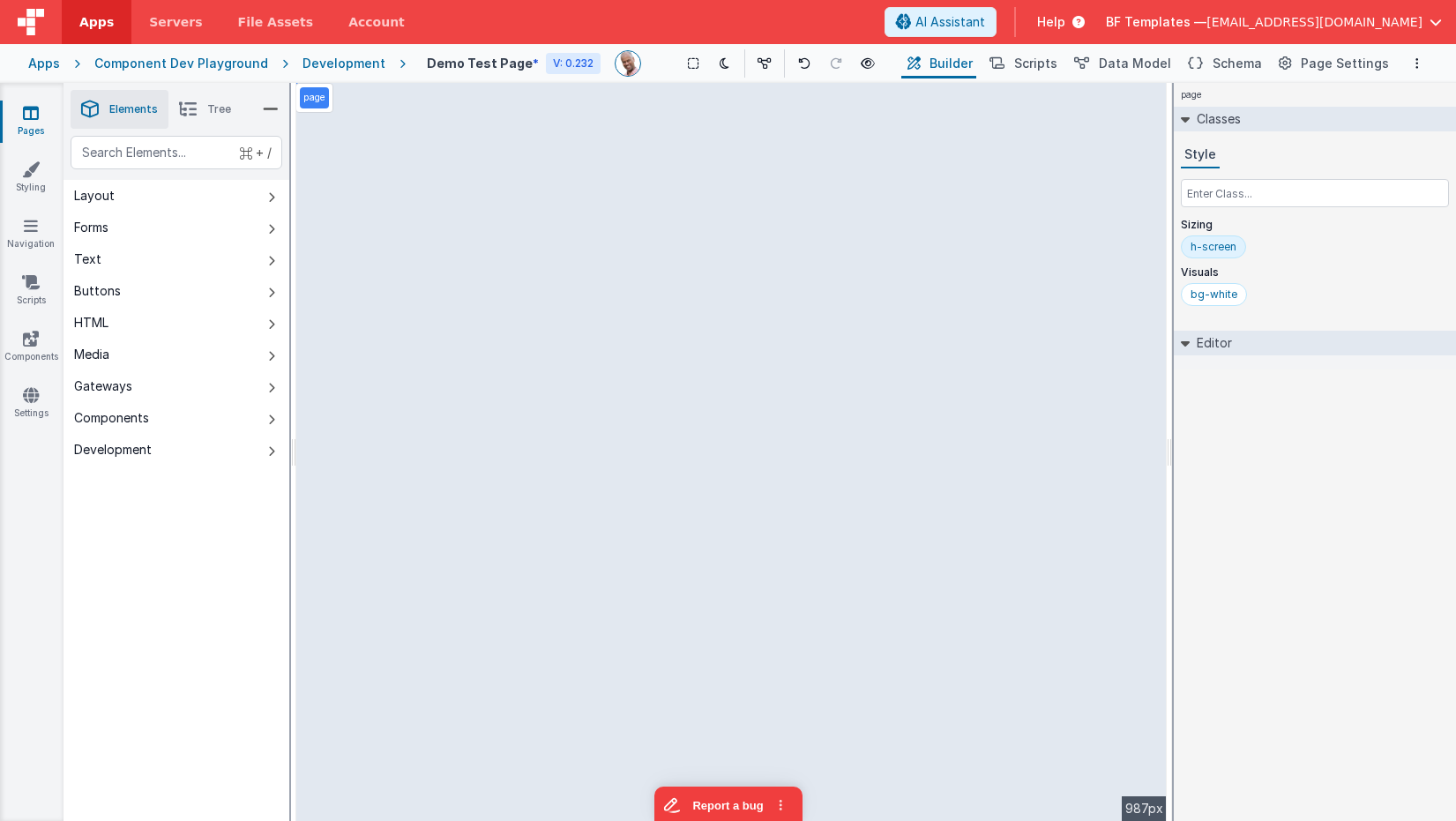
drag, startPoint x: 200, startPoint y: 414, endPoint x: 223, endPoint y: 414, distance: 23.0
click at [200, 414] on button "Components" at bounding box center [175, 418] width 226 height 32
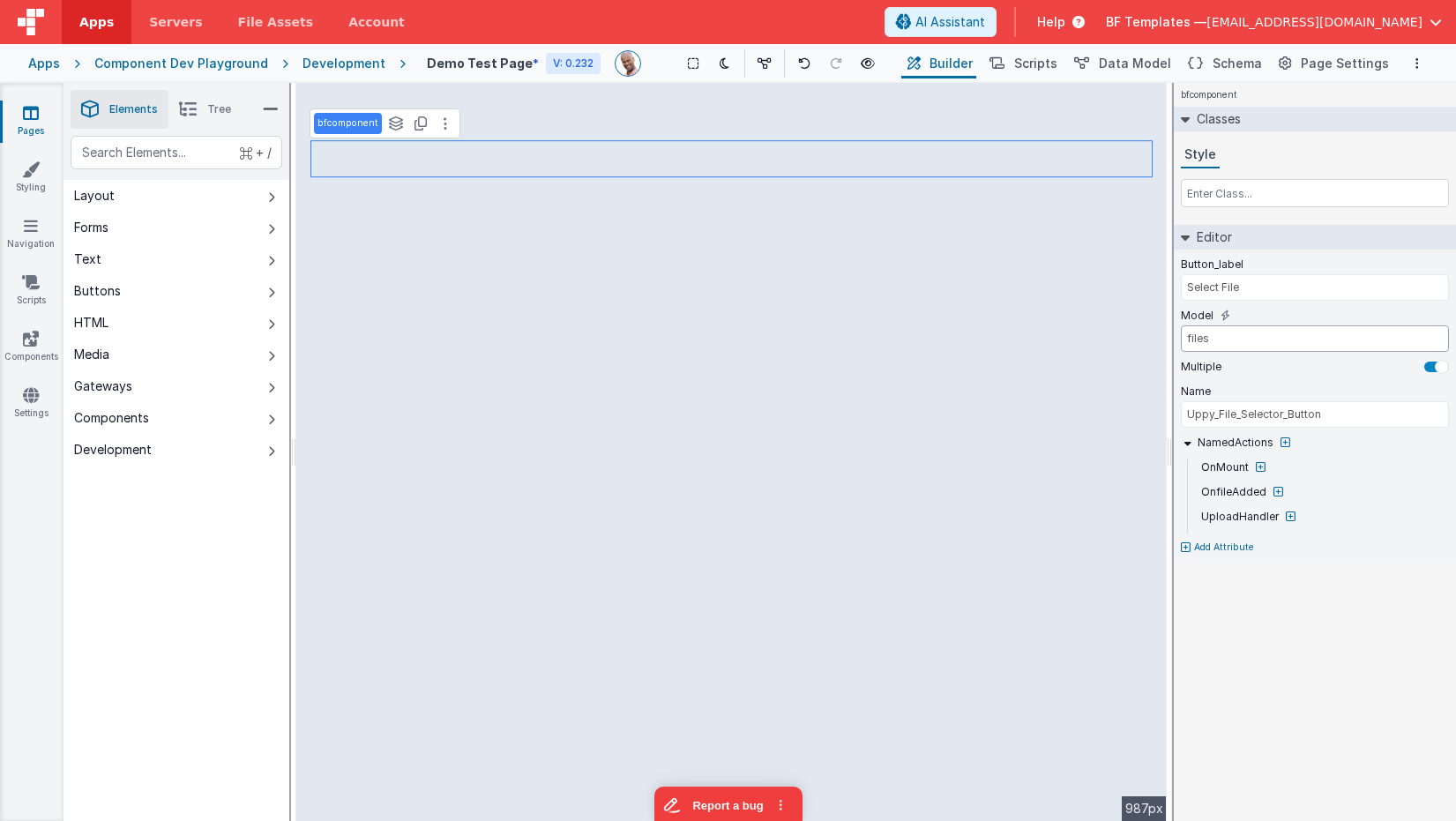
click at [1220, 335] on input "files" at bounding box center [1315, 338] width 268 height 27
drag, startPoint x: 1220, startPoint y: 335, endPoint x: 1166, endPoint y: 335, distance: 54.0
click at [1166, 335] on div "Elements Tree + / Layout Forms Text Buttons HTML Media Gateways Components Deve…" at bounding box center [759, 451] width 1392 height 738
drag, startPoint x: 164, startPoint y: 418, endPoint x: 191, endPoint y: 418, distance: 27.0
click at [164, 418] on button "Components" at bounding box center [175, 418] width 226 height 32
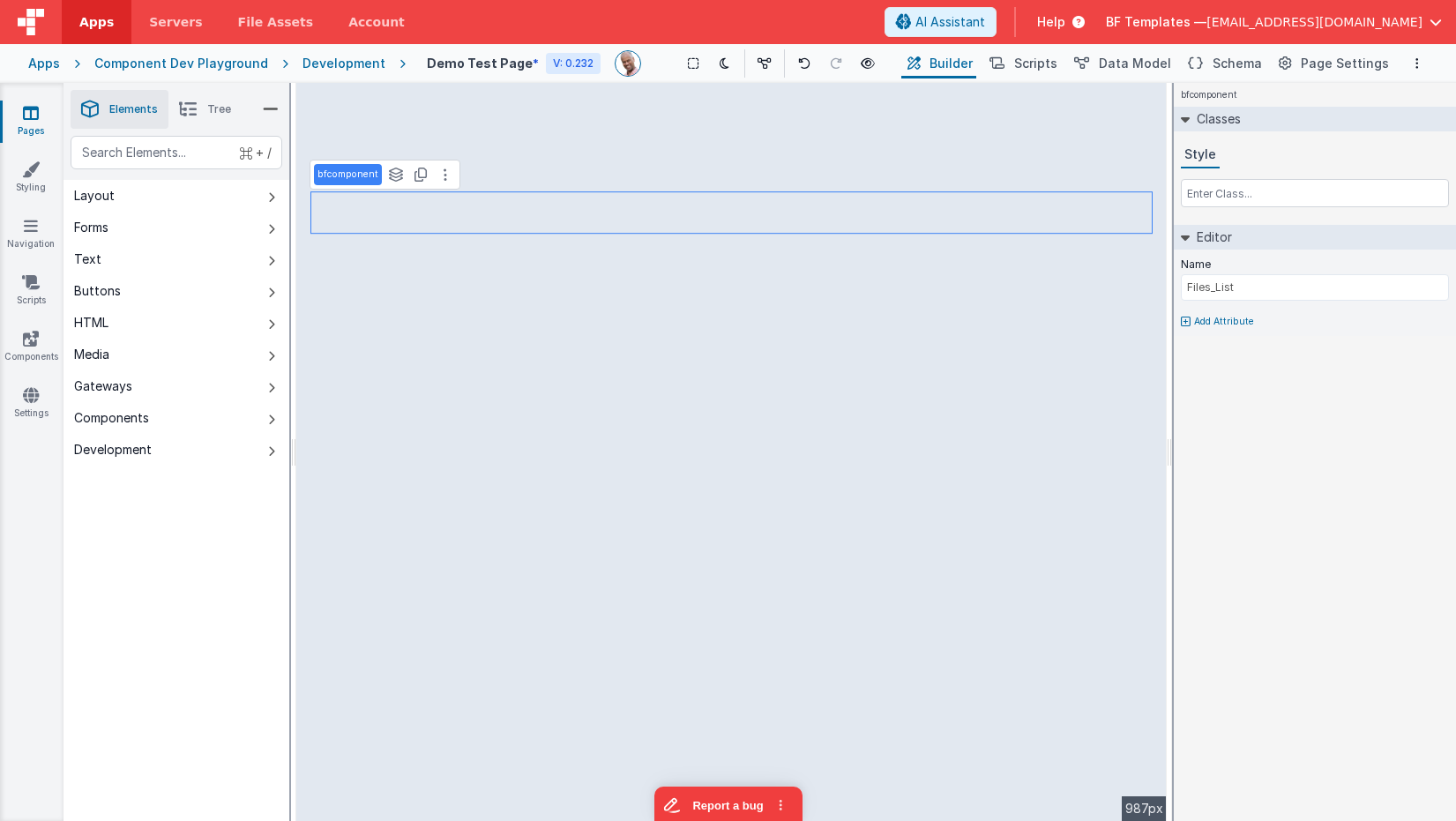
click at [262, 411] on button "Components" at bounding box center [175, 418] width 226 height 32
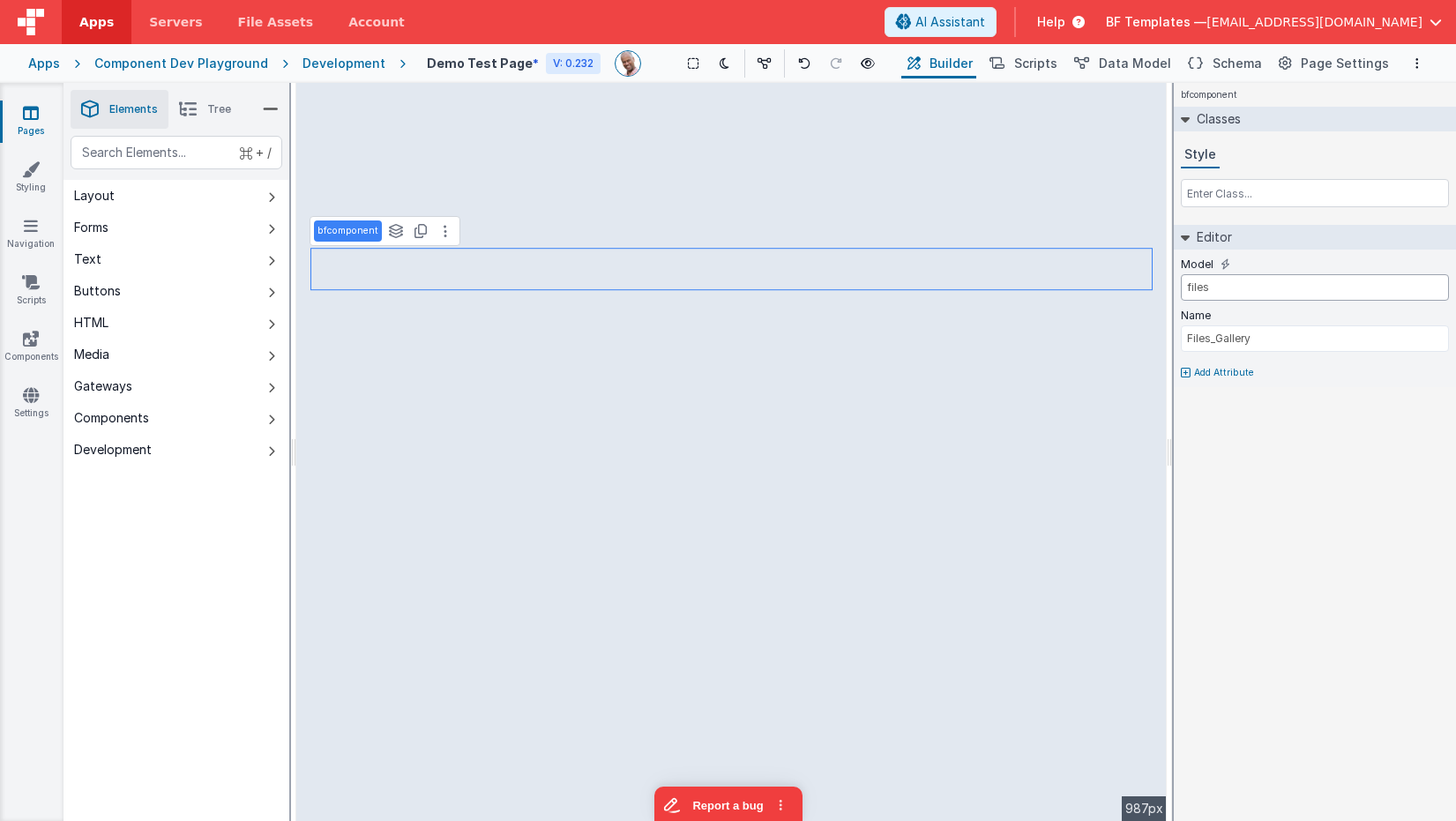
drag, startPoint x: 1231, startPoint y: 288, endPoint x: 1177, endPoint y: 284, distance: 54.1
click at [1177, 284] on div "Model files Name Files_Gallery Add Attribute" at bounding box center [1314, 318] width 282 height 138
type input "Files_List"
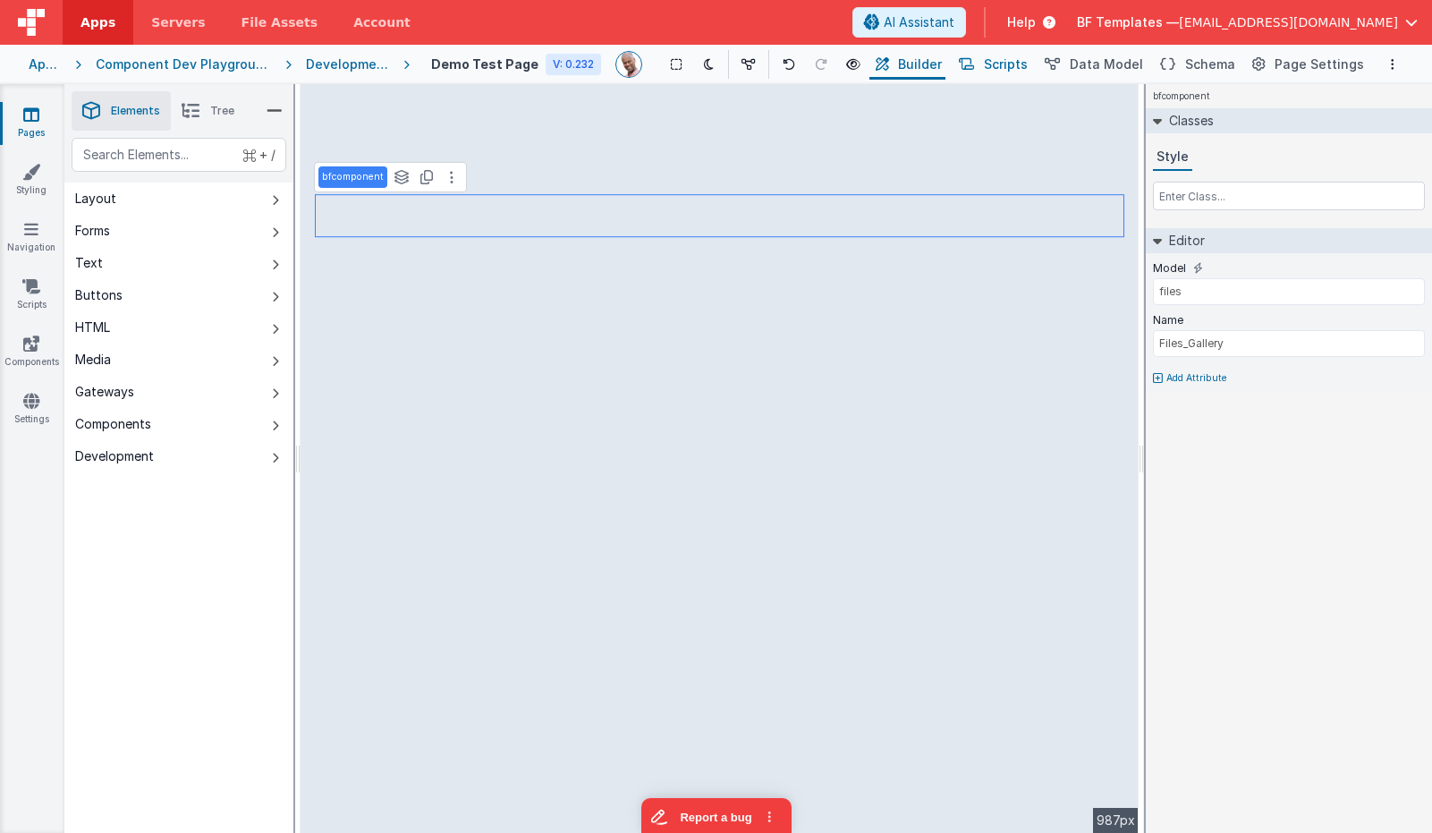
click at [1028, 66] on span "Scripts" at bounding box center [1006, 64] width 44 height 18
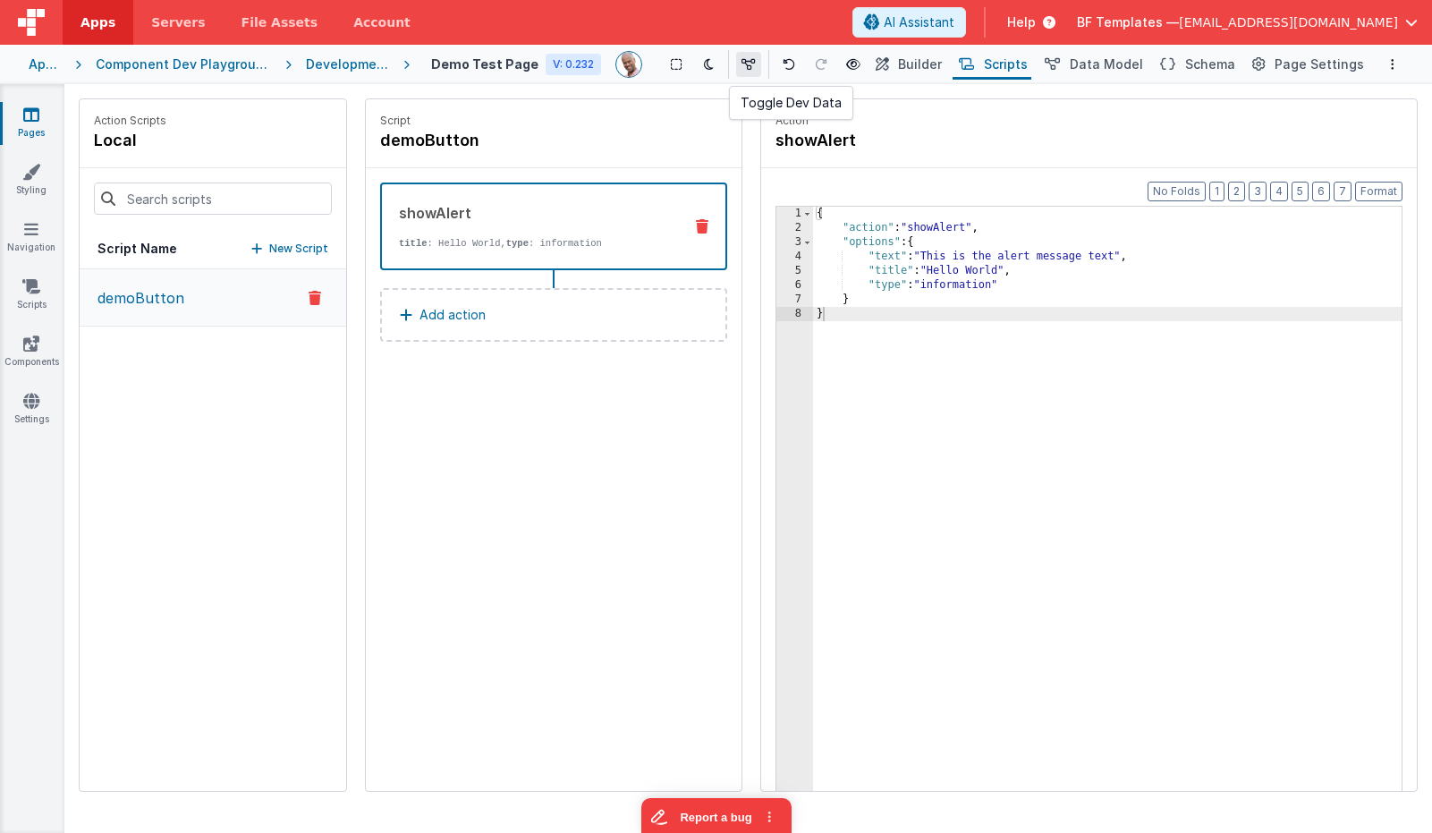
click at [756, 66] on button at bounding box center [748, 64] width 25 height 25
click at [749, 65] on icon at bounding box center [748, 64] width 14 height 13
drag, startPoint x: 1124, startPoint y: 65, endPoint x: 1111, endPoint y: 65, distance: 13.4
click at [1124, 65] on span "Data Model" at bounding box center [1106, 64] width 73 height 18
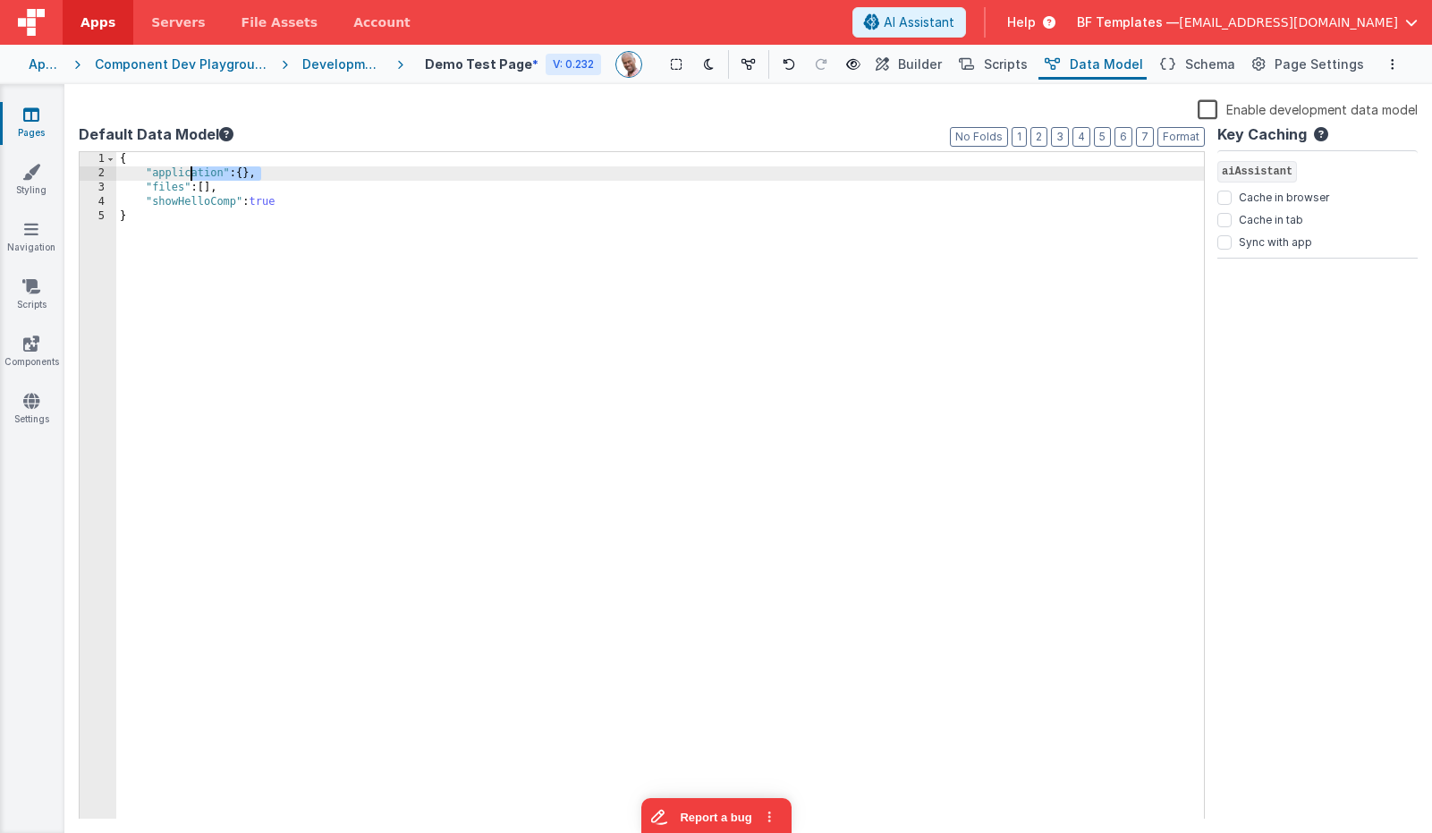
drag, startPoint x: 157, startPoint y: 179, endPoint x: 238, endPoint y: 163, distance: 82.1
click at [137, 178] on div "{ "application" : { } , "files" : [ ] , "showHelloComp" : true }" at bounding box center [660, 500] width 1088 height 696
click at [940, 70] on span "Builder" at bounding box center [920, 64] width 44 height 18
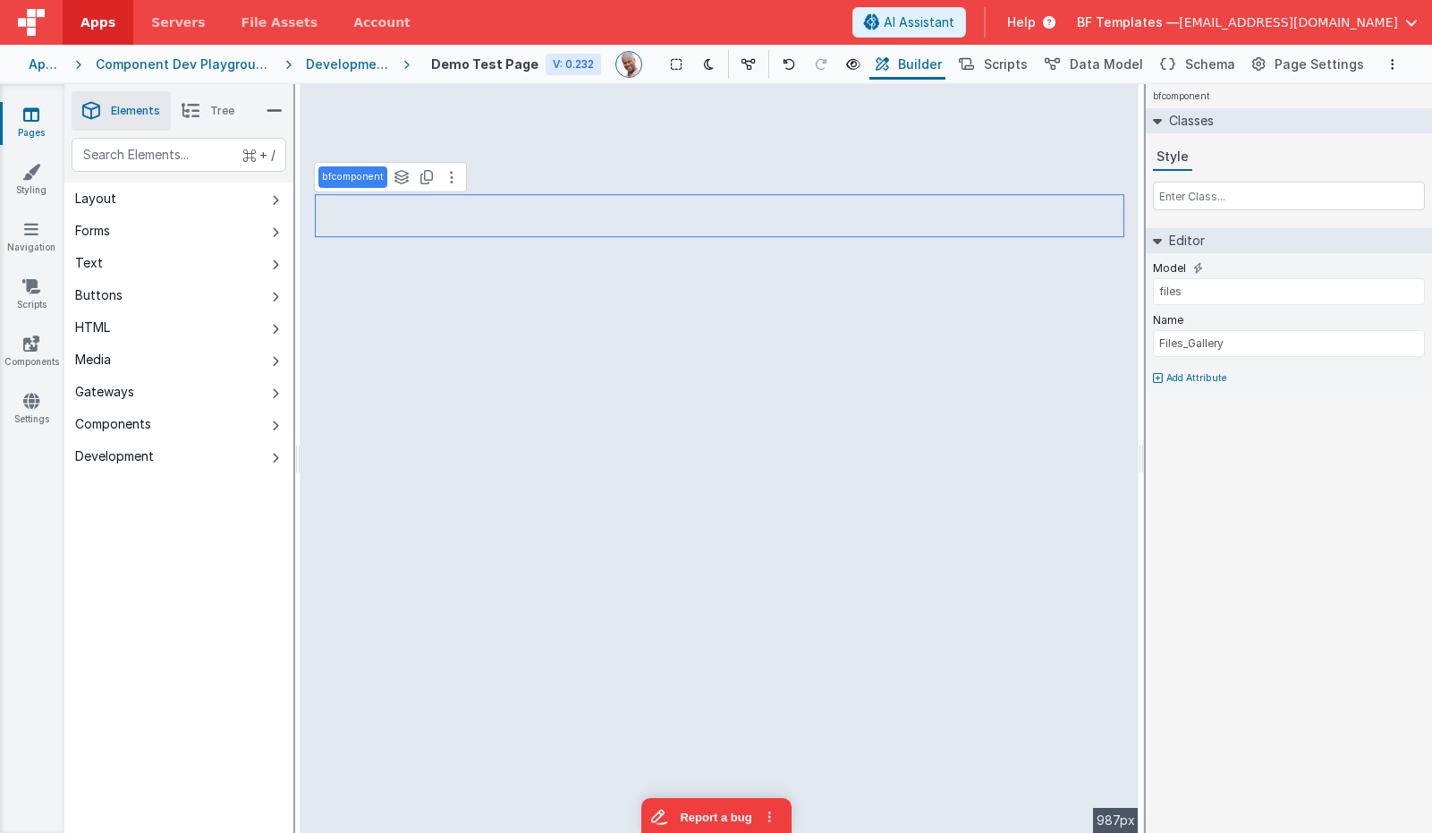
type input "Select File"
type input "files"
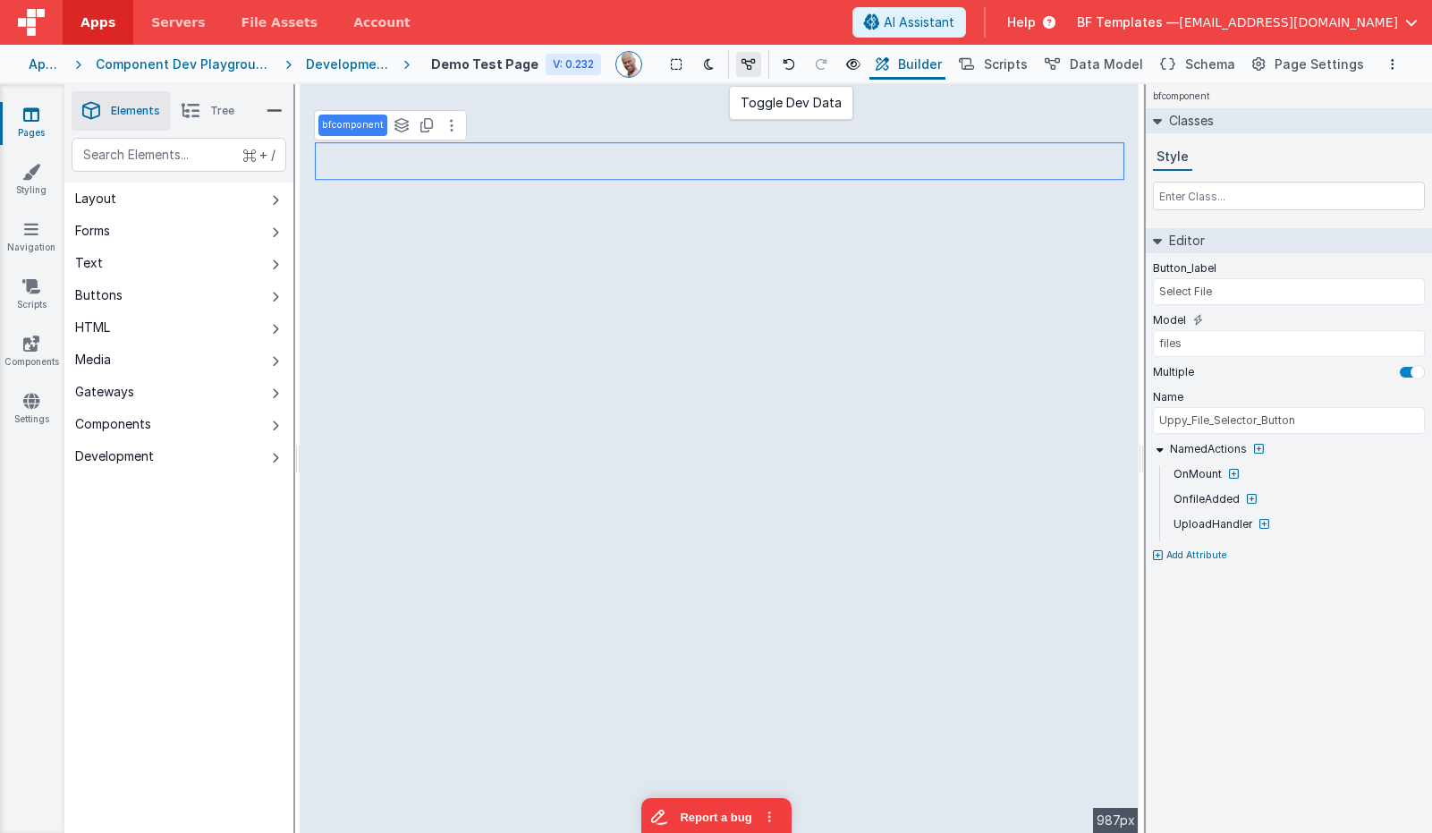
click at [739, 64] on button at bounding box center [748, 64] width 25 height 25
click at [38, 342] on icon at bounding box center [31, 344] width 16 height 18
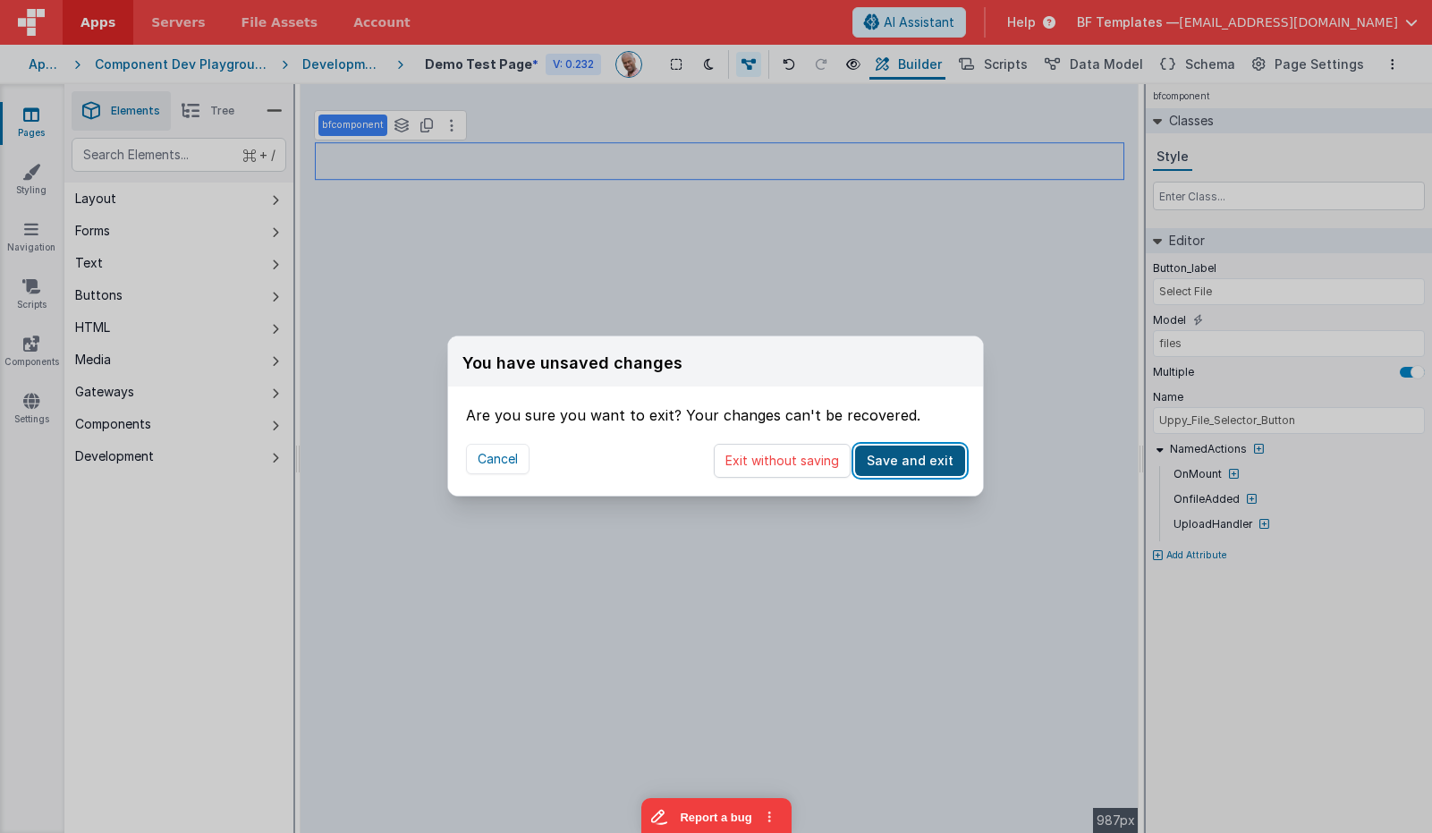
click at [912, 460] on button "Save and exit" at bounding box center [910, 460] width 110 height 30
